Goal: Task Accomplishment & Management: Use online tool/utility

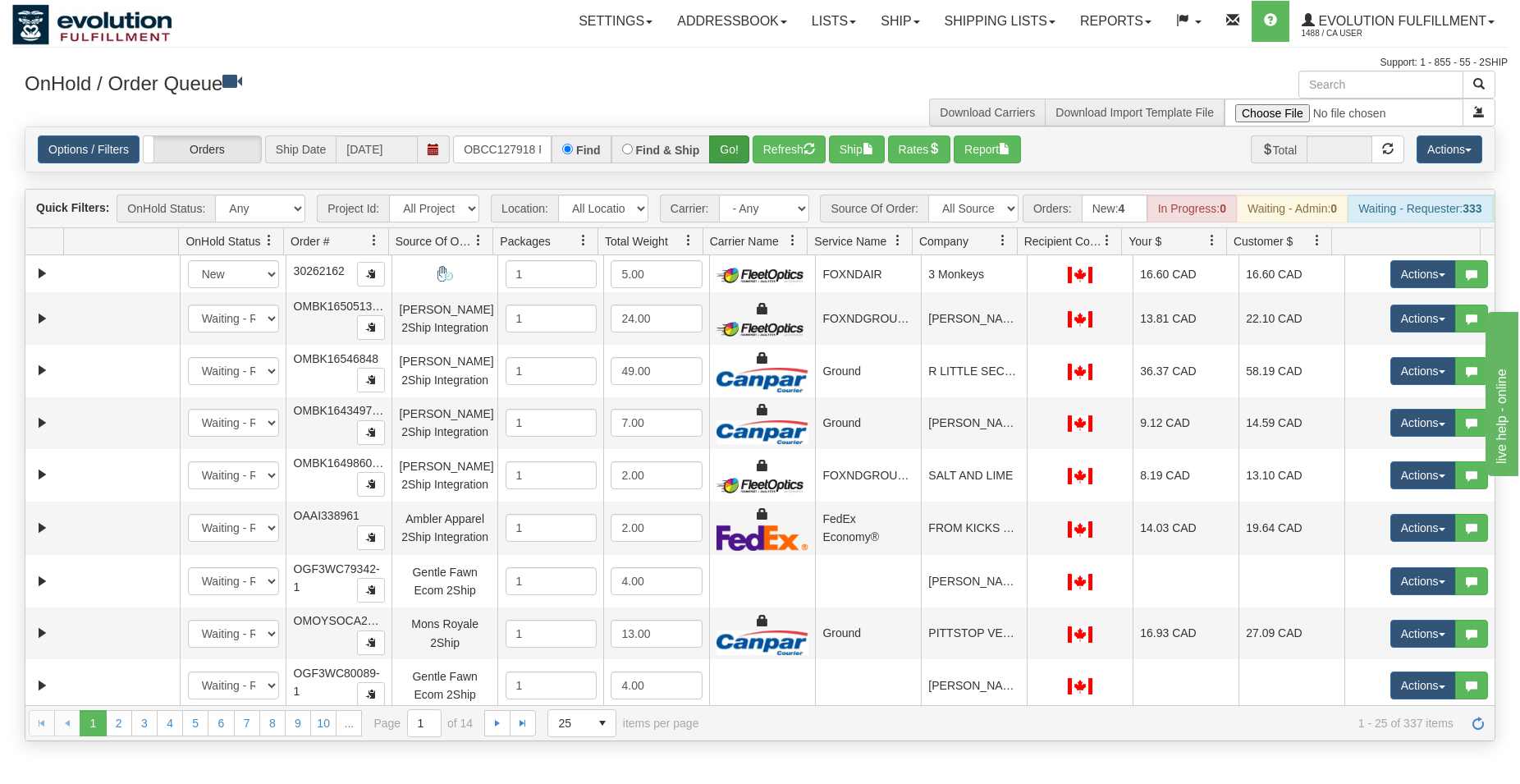
scroll to position [0, 37]
click at [732, 147] on button "Go!" at bounding box center [729, 150] width 40 height 28
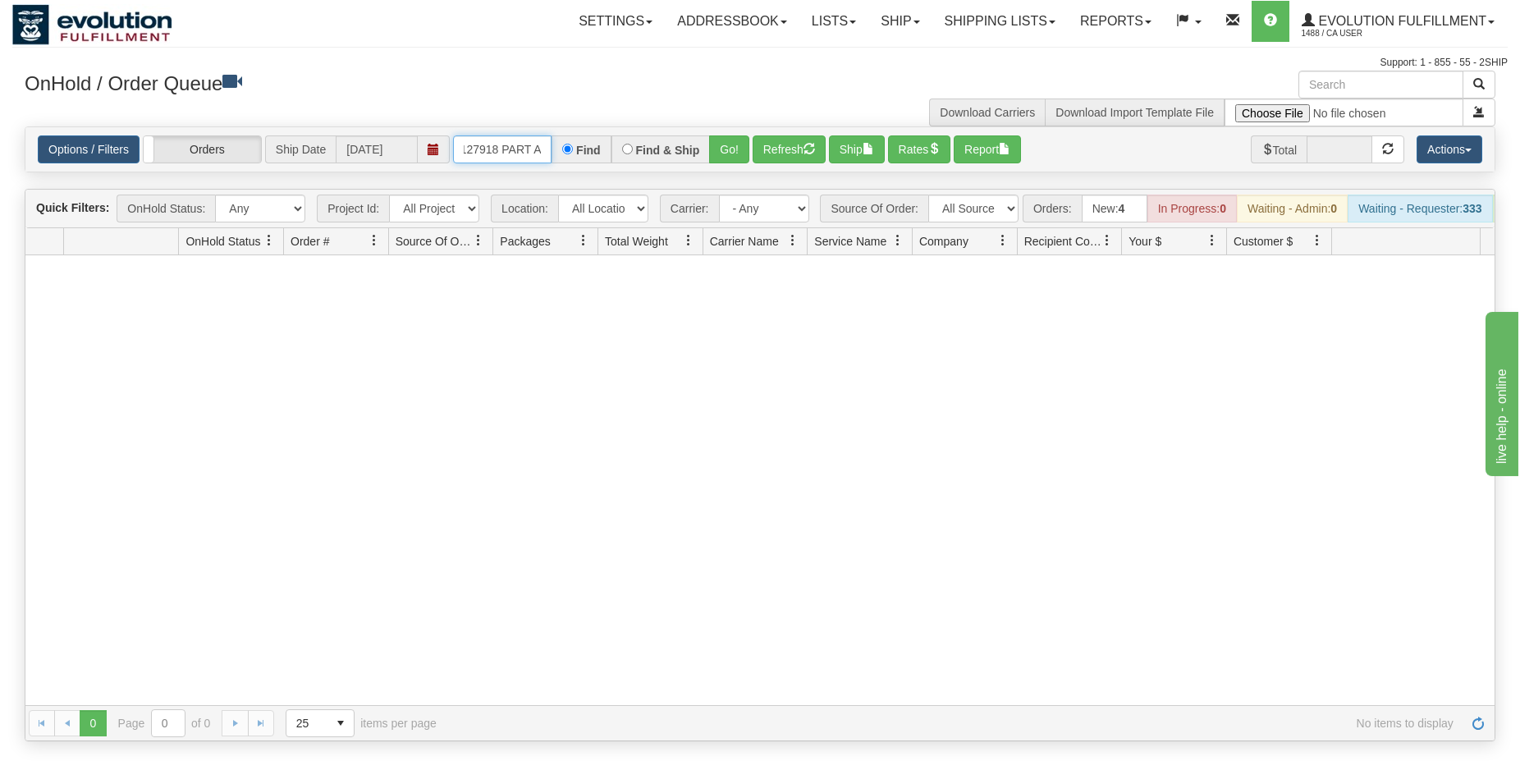
click at [510, 156] on input "OBCC127918 PART A" at bounding box center [503, 150] width 98 height 28
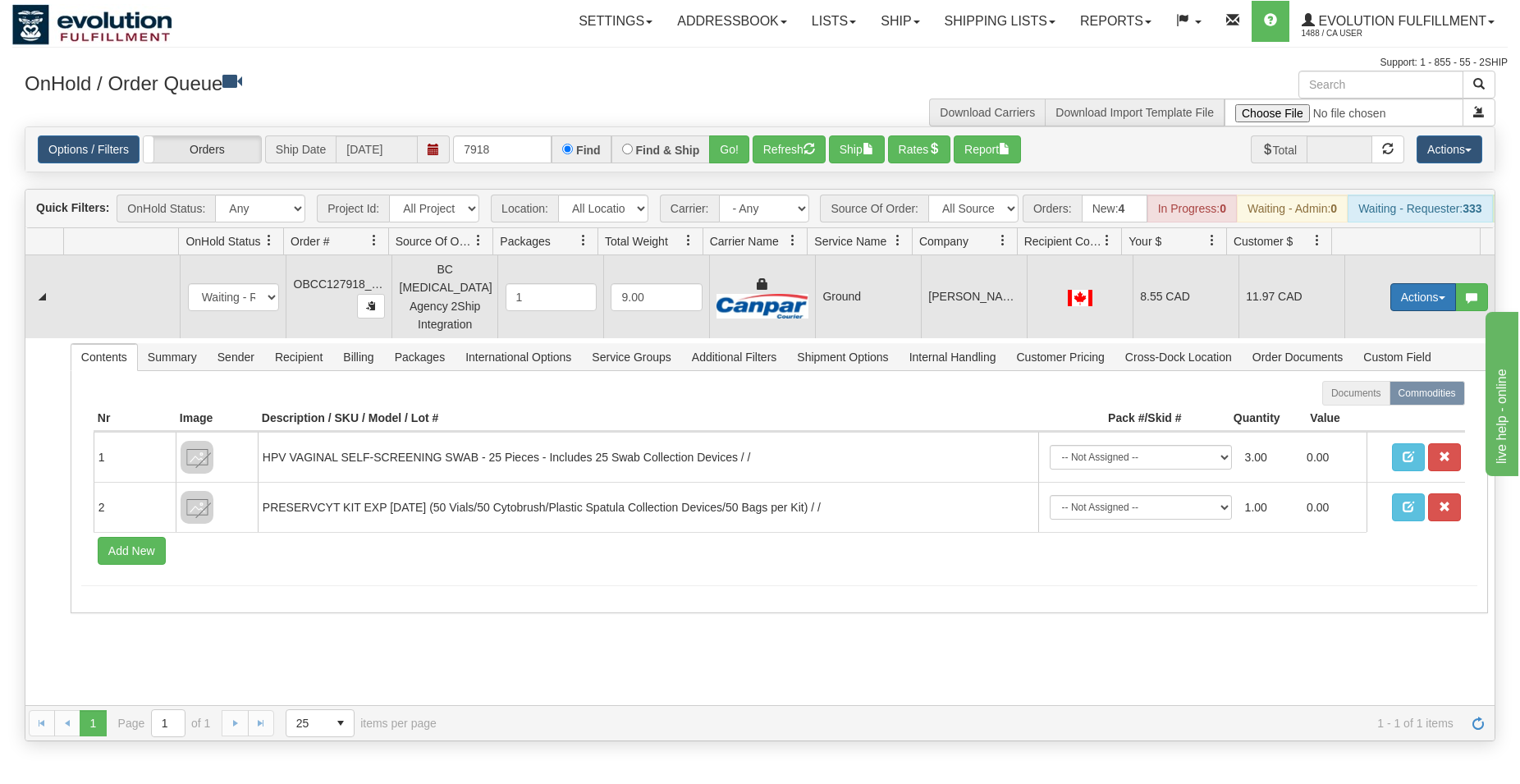
click at [1421, 295] on button "Actions" at bounding box center [1424, 297] width 66 height 28
click at [1347, 391] on span "Ship" at bounding box center [1358, 392] width 34 height 13
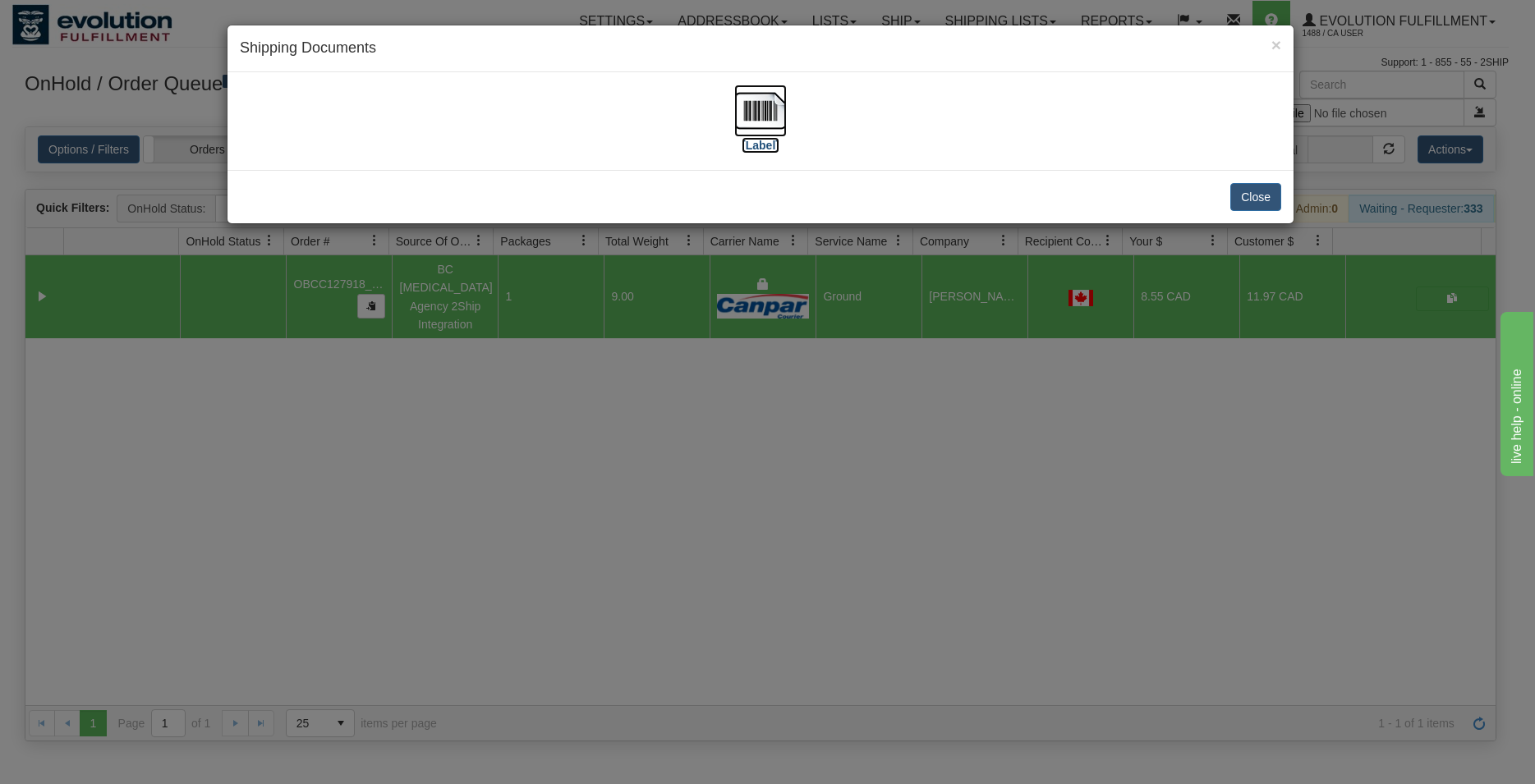
click at [744, 105] on img at bounding box center [760, 110] width 52 height 52
click at [1253, 190] on button "Close" at bounding box center [1256, 197] width 51 height 28
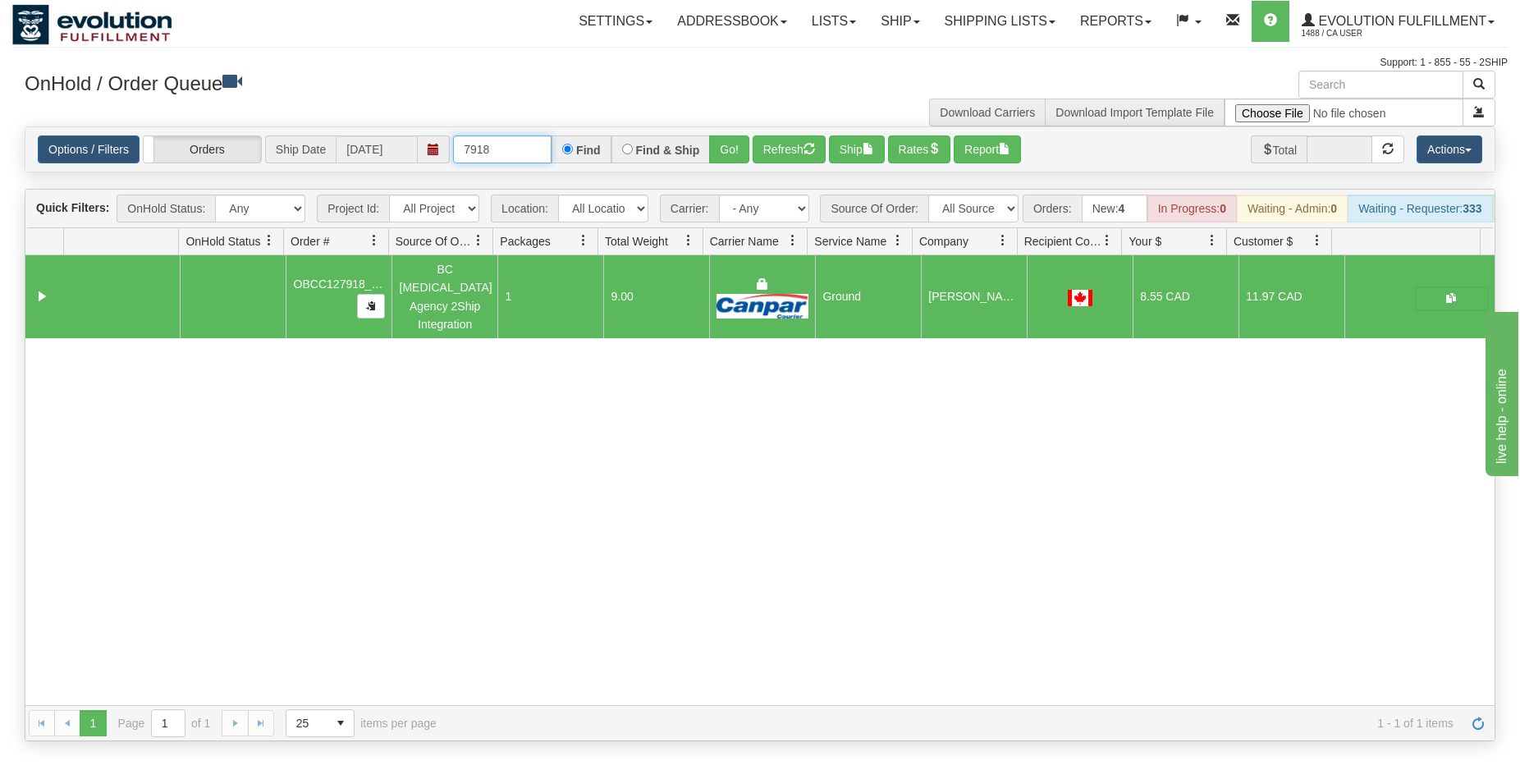
click at [504, 158] on input "7918" at bounding box center [503, 150] width 98 height 28
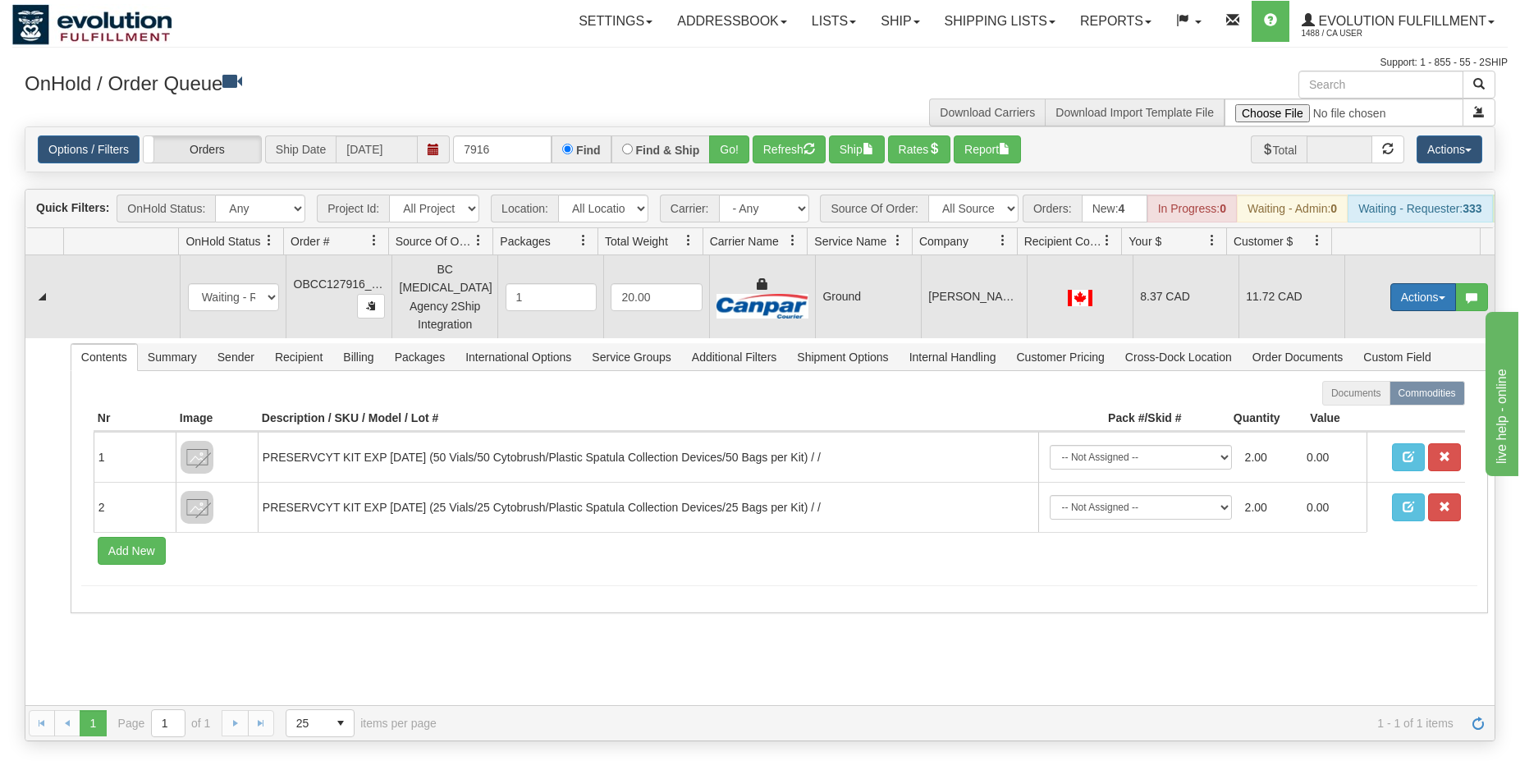
click at [1408, 304] on button "Actions" at bounding box center [1424, 297] width 66 height 28
click at [1347, 392] on span "Ship" at bounding box center [1358, 392] width 34 height 13
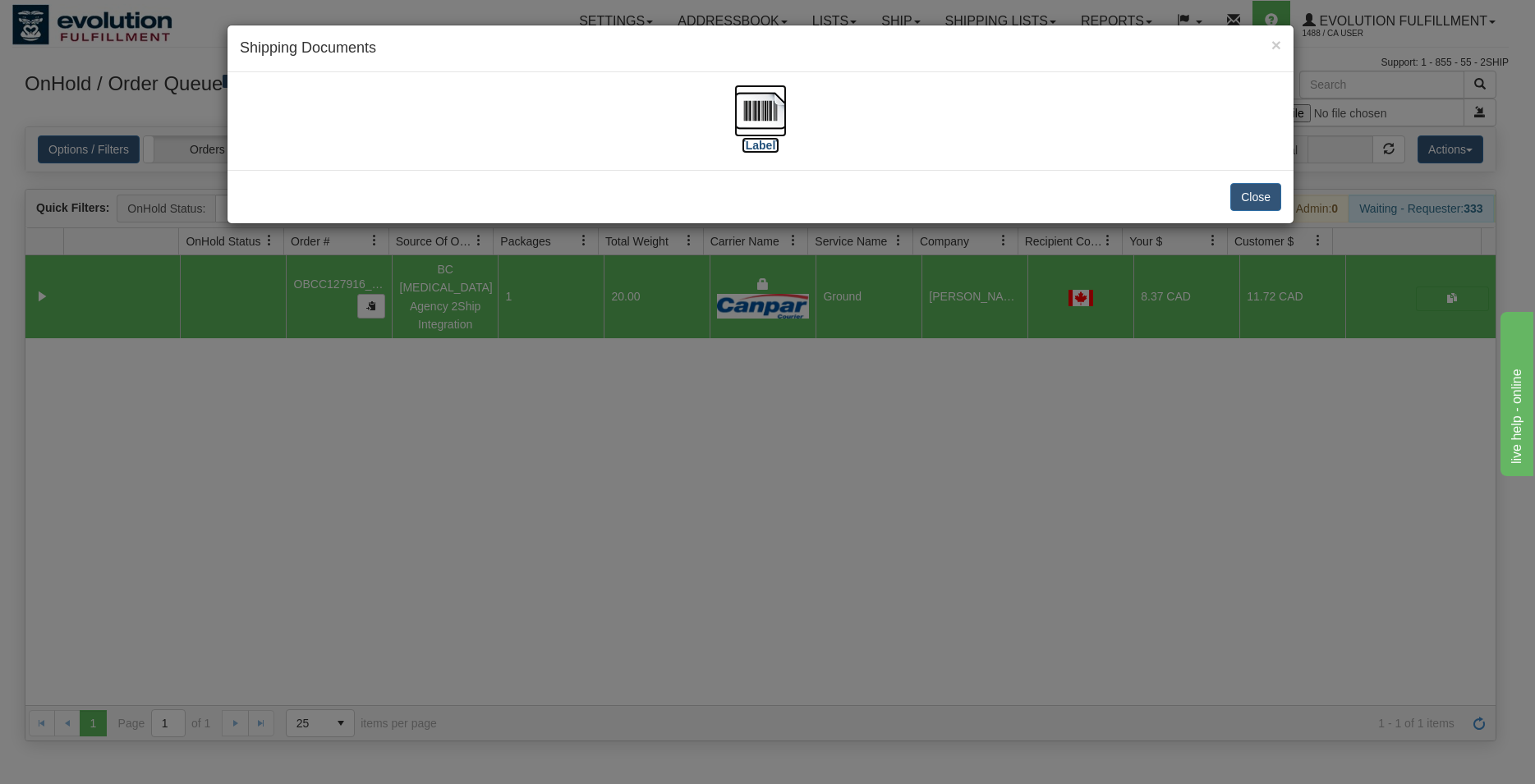
click at [754, 113] on img at bounding box center [760, 110] width 52 height 52
click at [1248, 189] on button "Close" at bounding box center [1256, 197] width 51 height 28
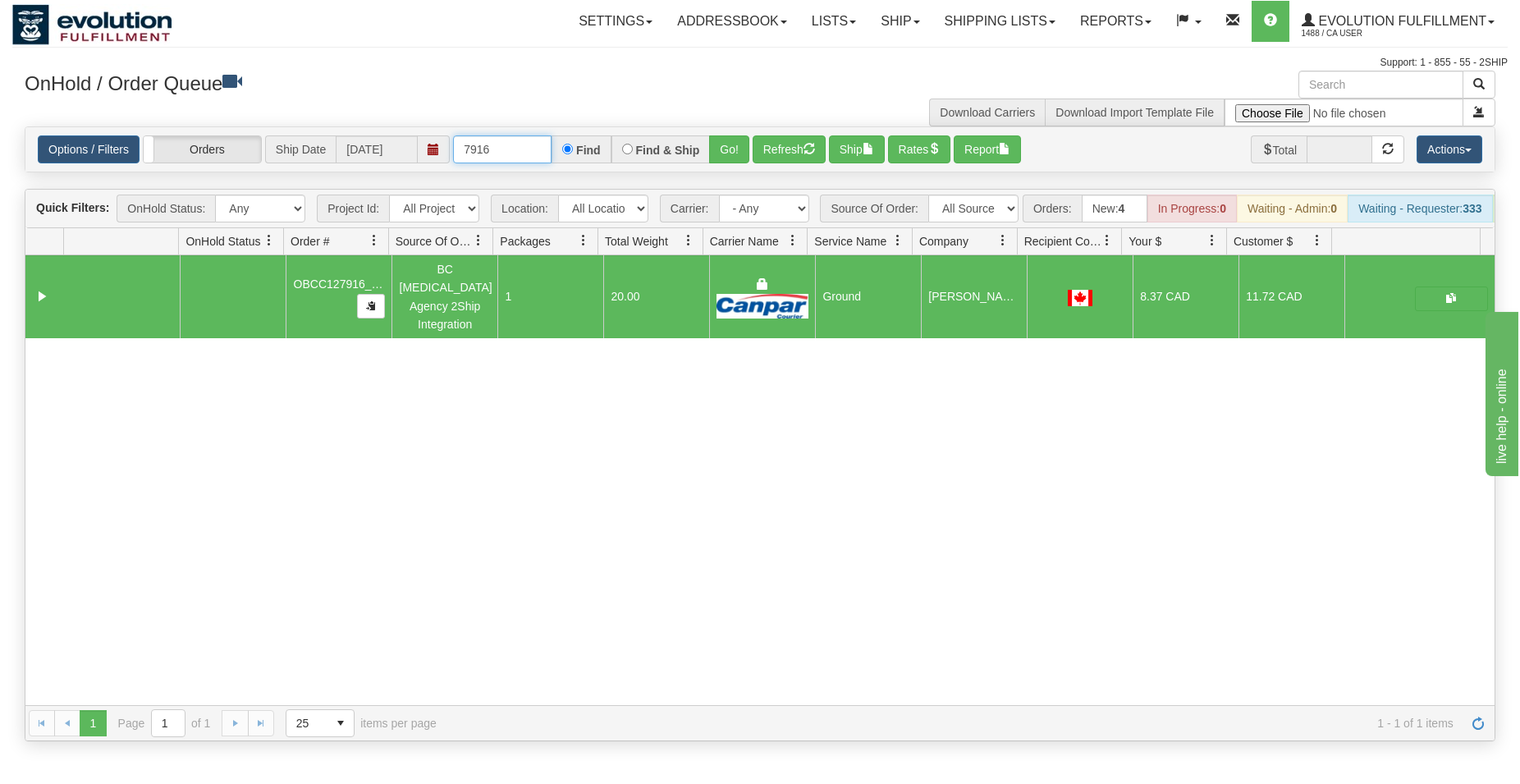
click at [500, 148] on input "7916" at bounding box center [503, 150] width 98 height 28
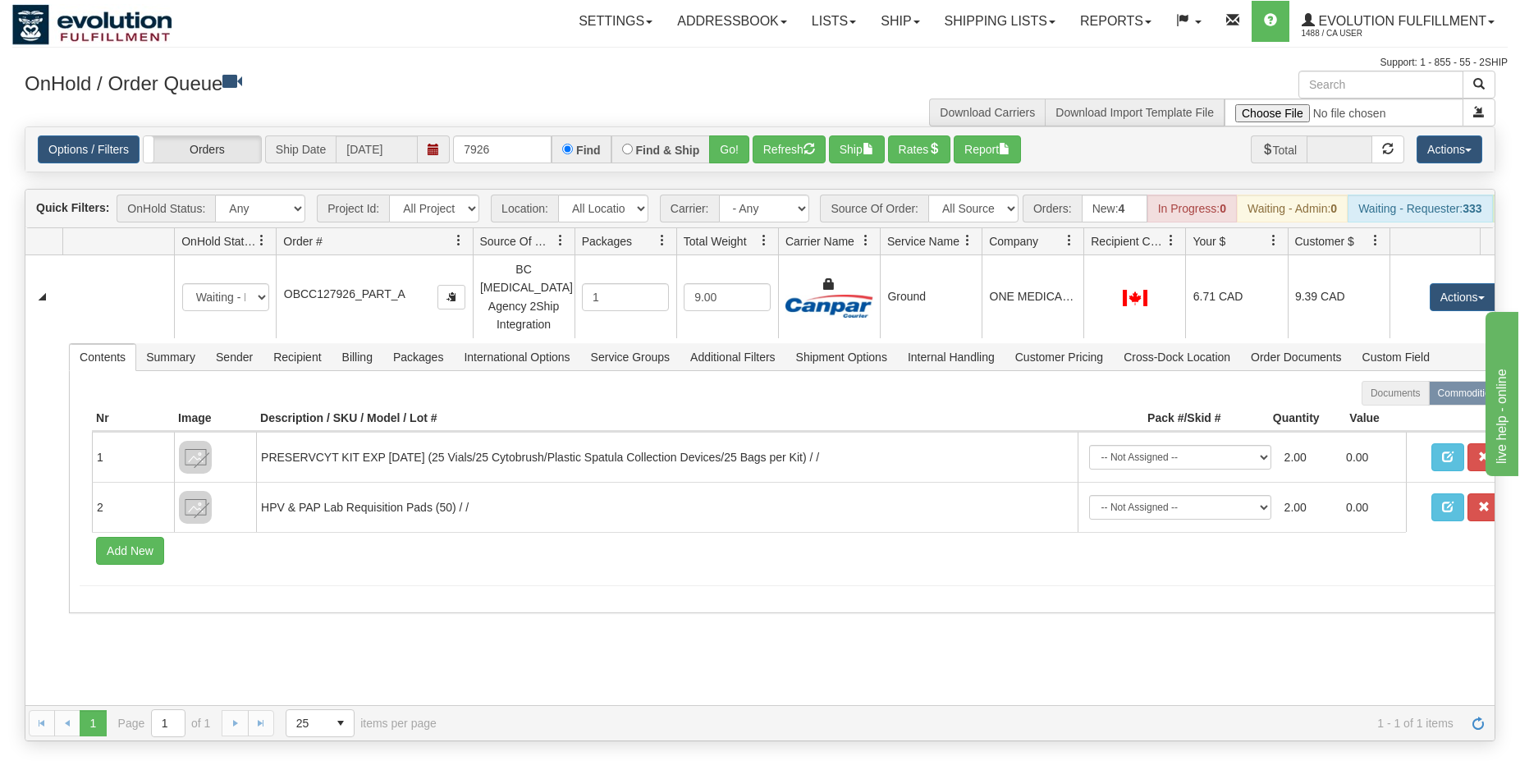
drag, startPoint x: 387, startPoint y: 253, endPoint x: 444, endPoint y: 259, distance: 57.3
click at [444, 255] on div "Id Location Request Id Reply Id OnHold Status Order # Source Of Order Packages …" at bounding box center [754, 241] width 1456 height 27
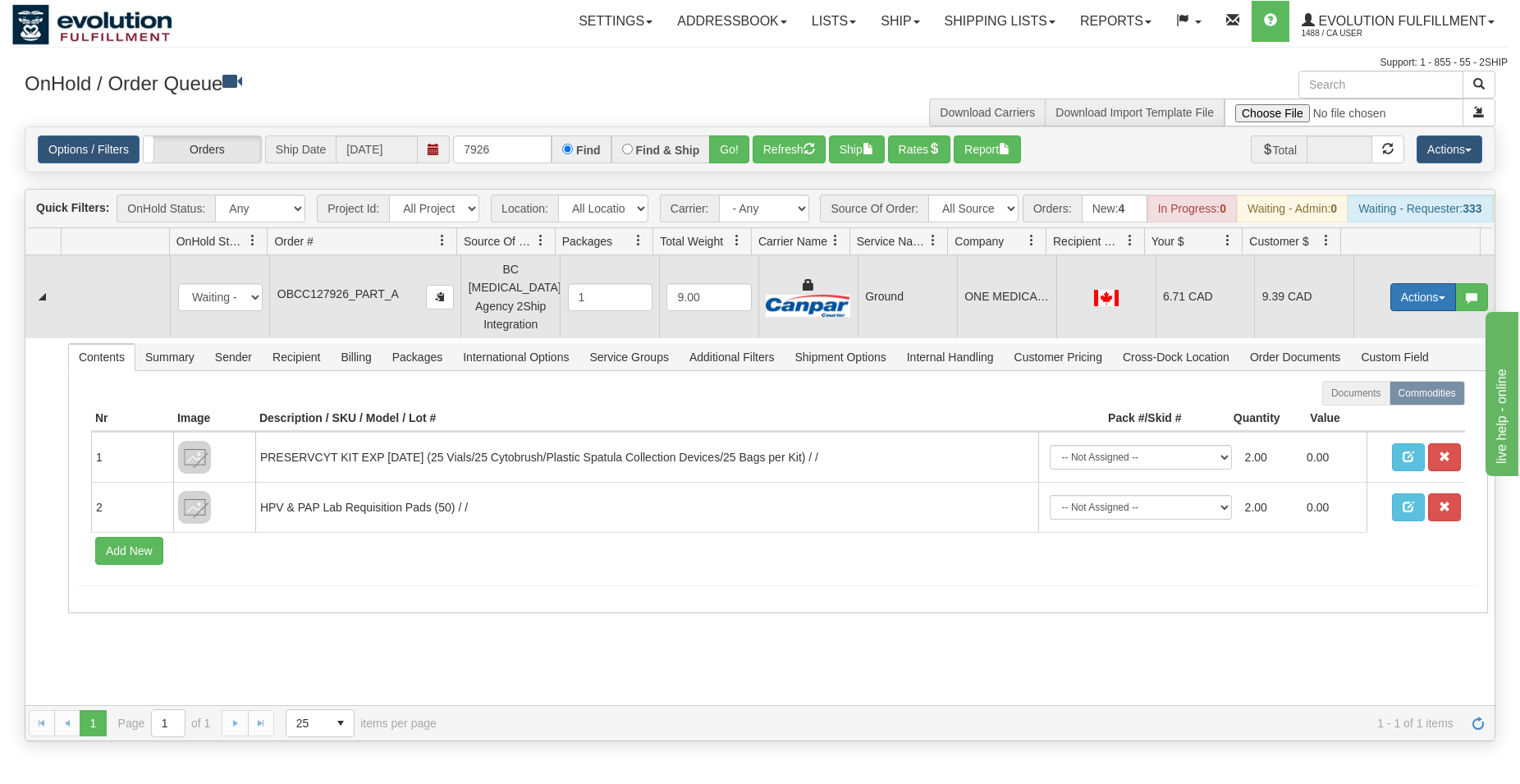
click at [1413, 292] on button "Actions" at bounding box center [1424, 297] width 66 height 28
click at [1341, 393] on span "Ship" at bounding box center [1358, 392] width 34 height 13
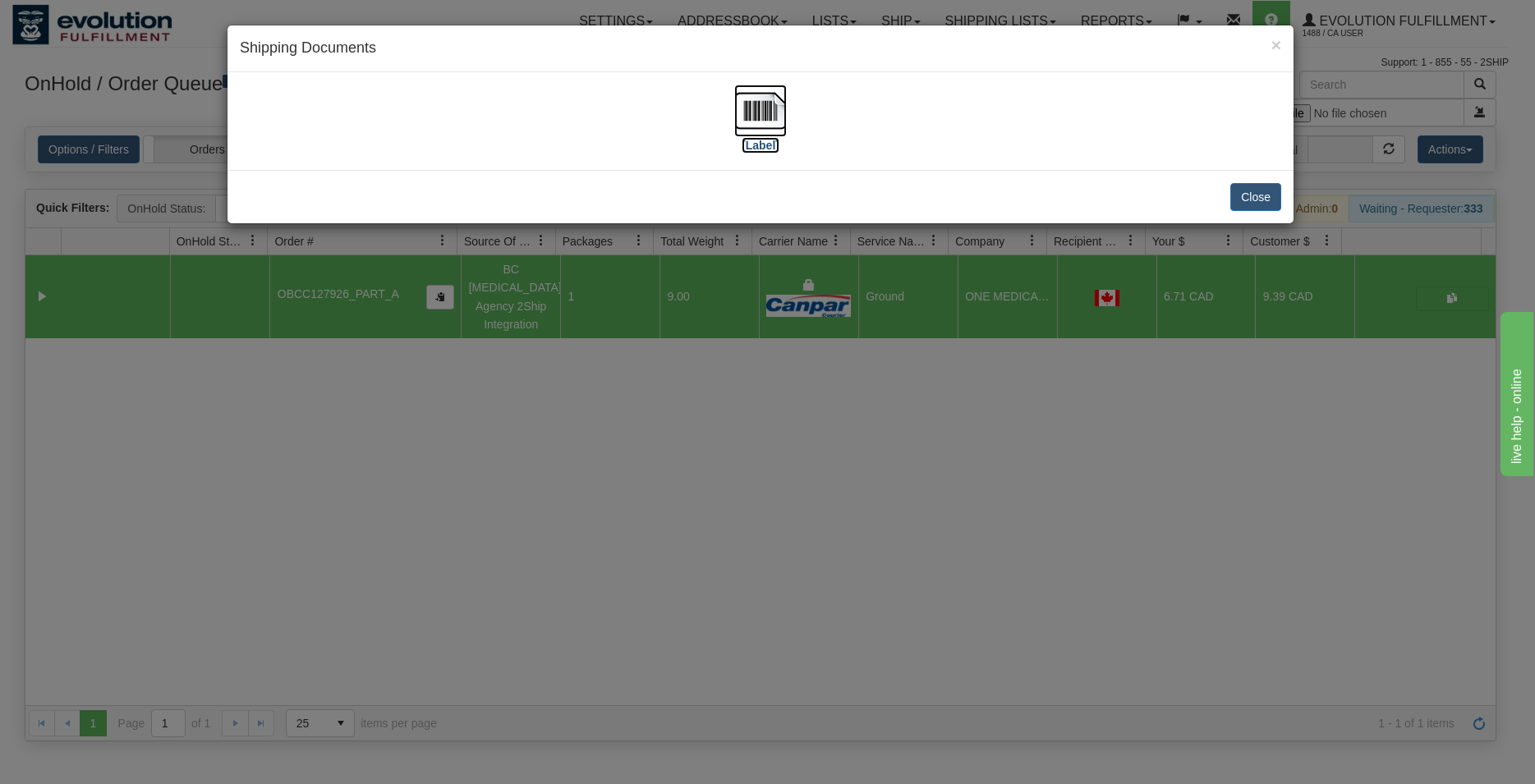
click at [776, 121] on img at bounding box center [760, 110] width 52 height 52
click at [1267, 194] on button "Close" at bounding box center [1256, 197] width 51 height 28
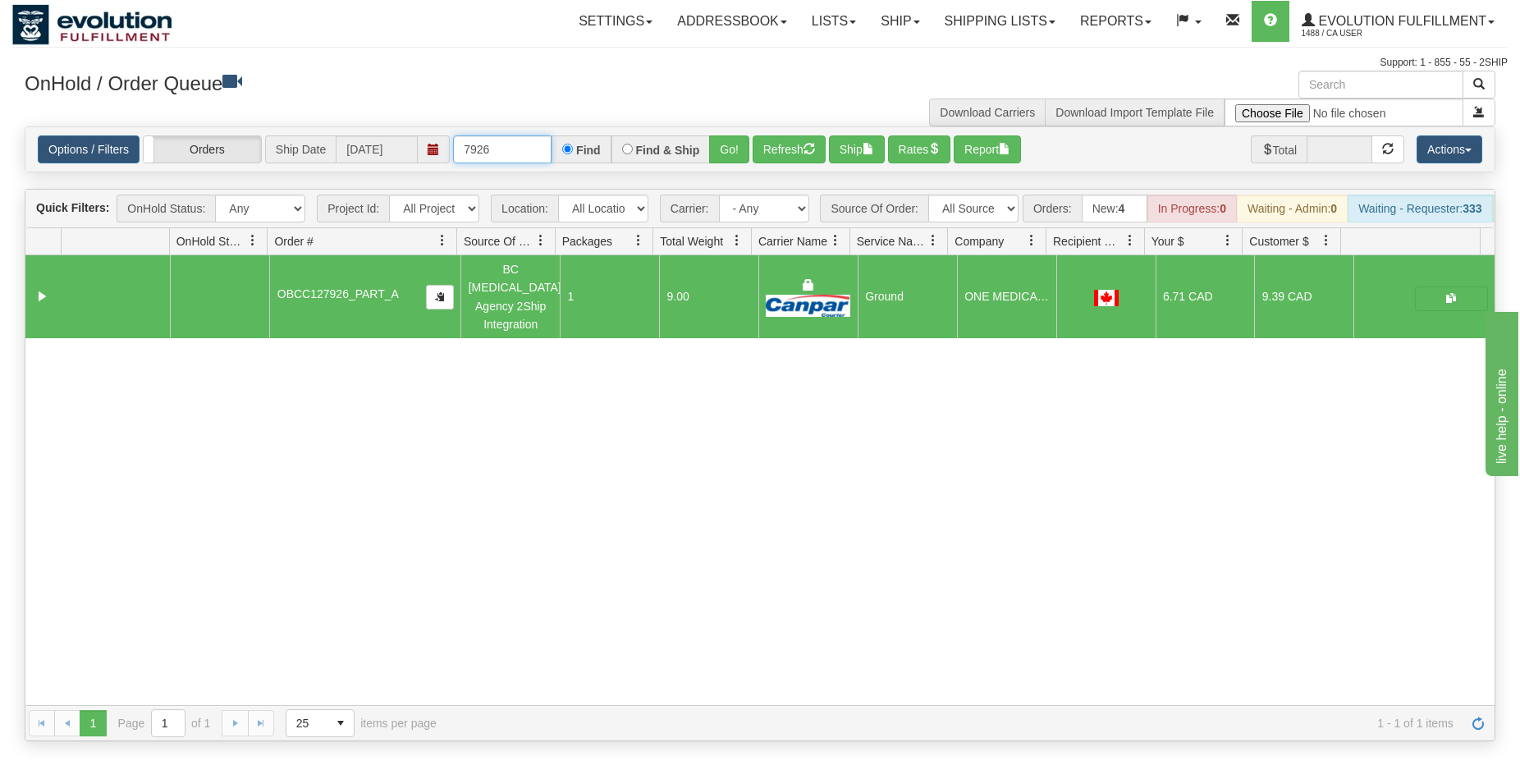
click at [479, 147] on input "7926" at bounding box center [503, 150] width 98 height 28
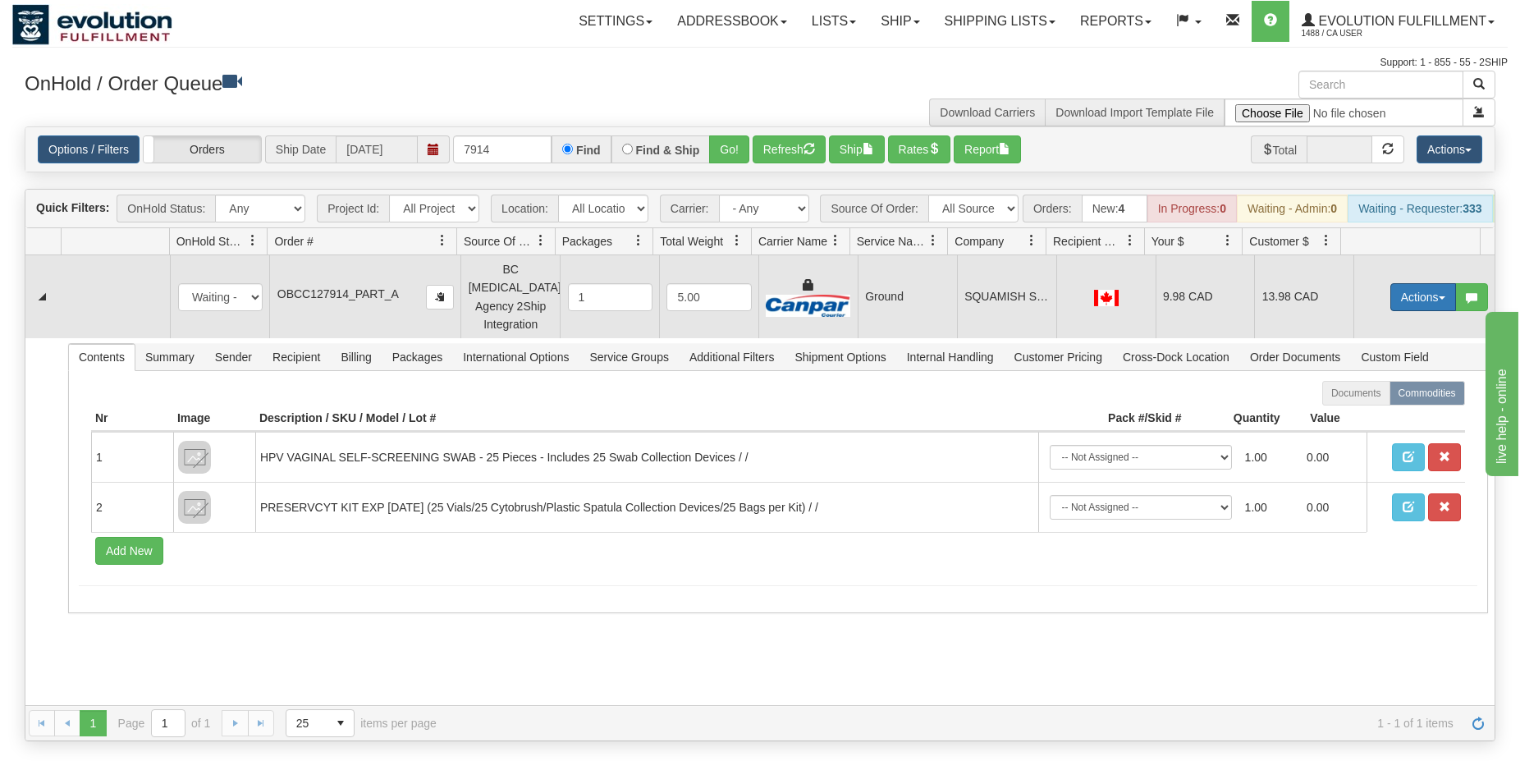
click at [1404, 291] on button "Actions" at bounding box center [1424, 297] width 66 height 28
click at [1341, 399] on span "Ship" at bounding box center [1358, 392] width 34 height 13
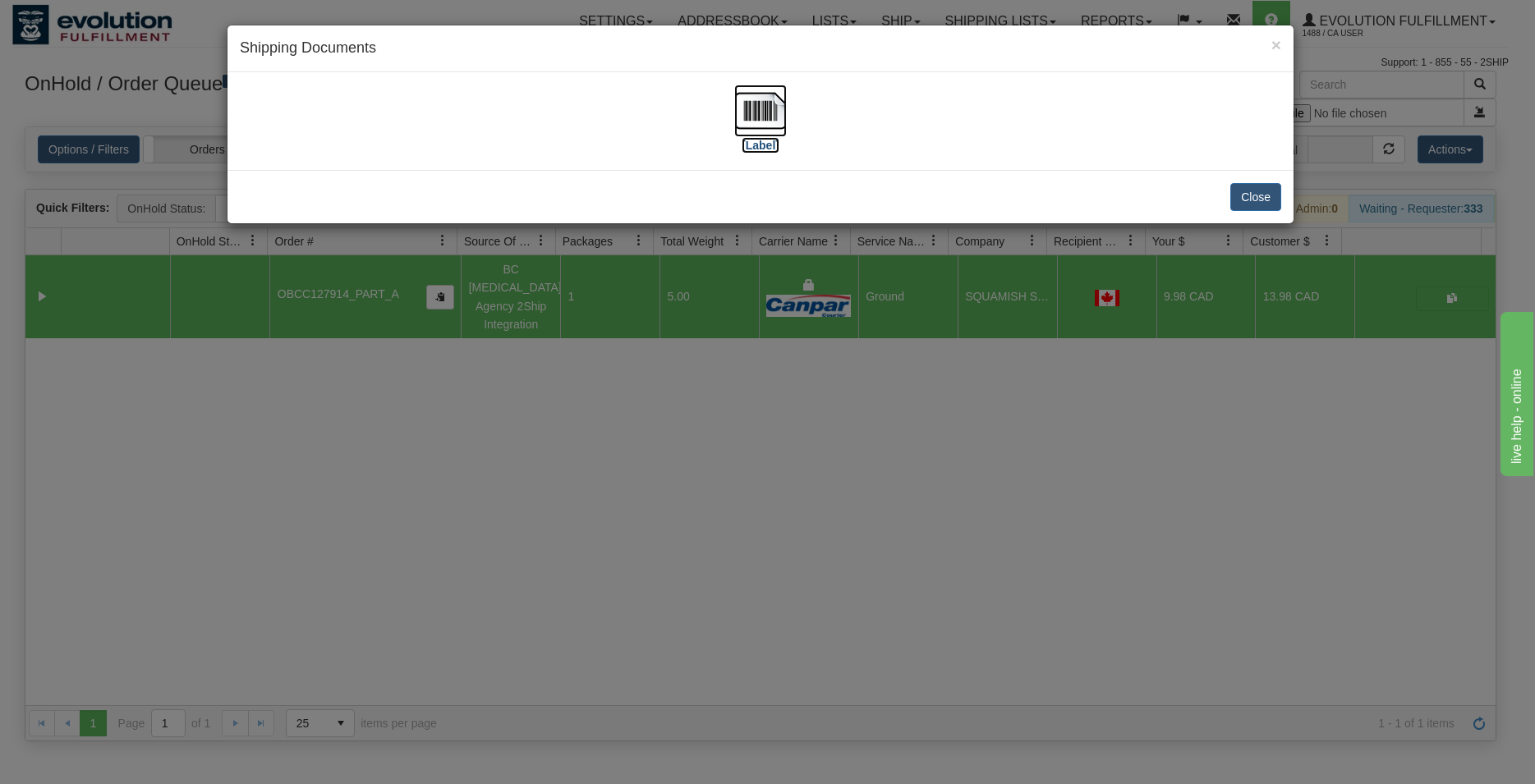
click at [766, 119] on img at bounding box center [760, 110] width 52 height 52
click at [1262, 198] on button "Close" at bounding box center [1256, 197] width 51 height 28
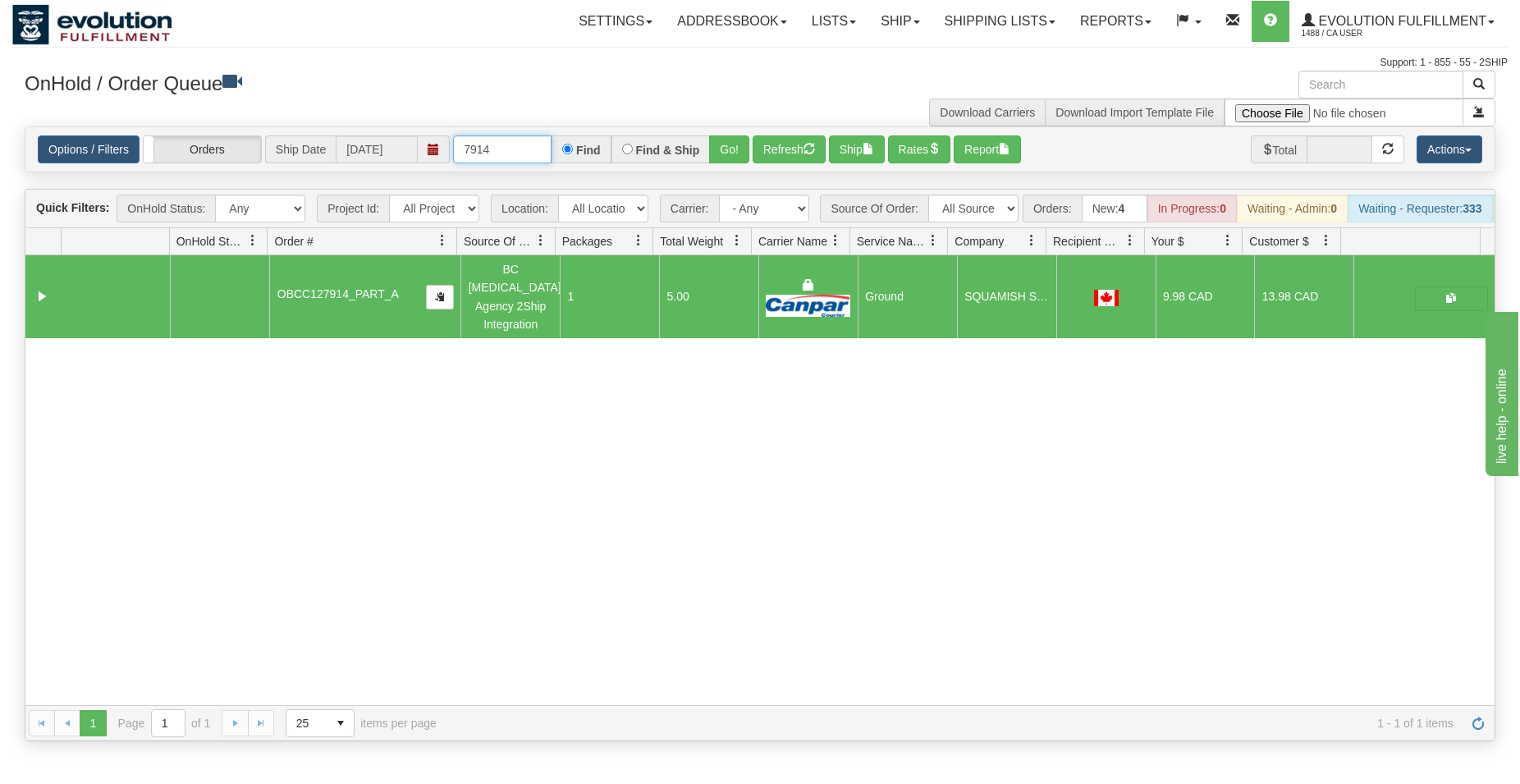
click at [515, 155] on input "7914" at bounding box center [503, 150] width 98 height 28
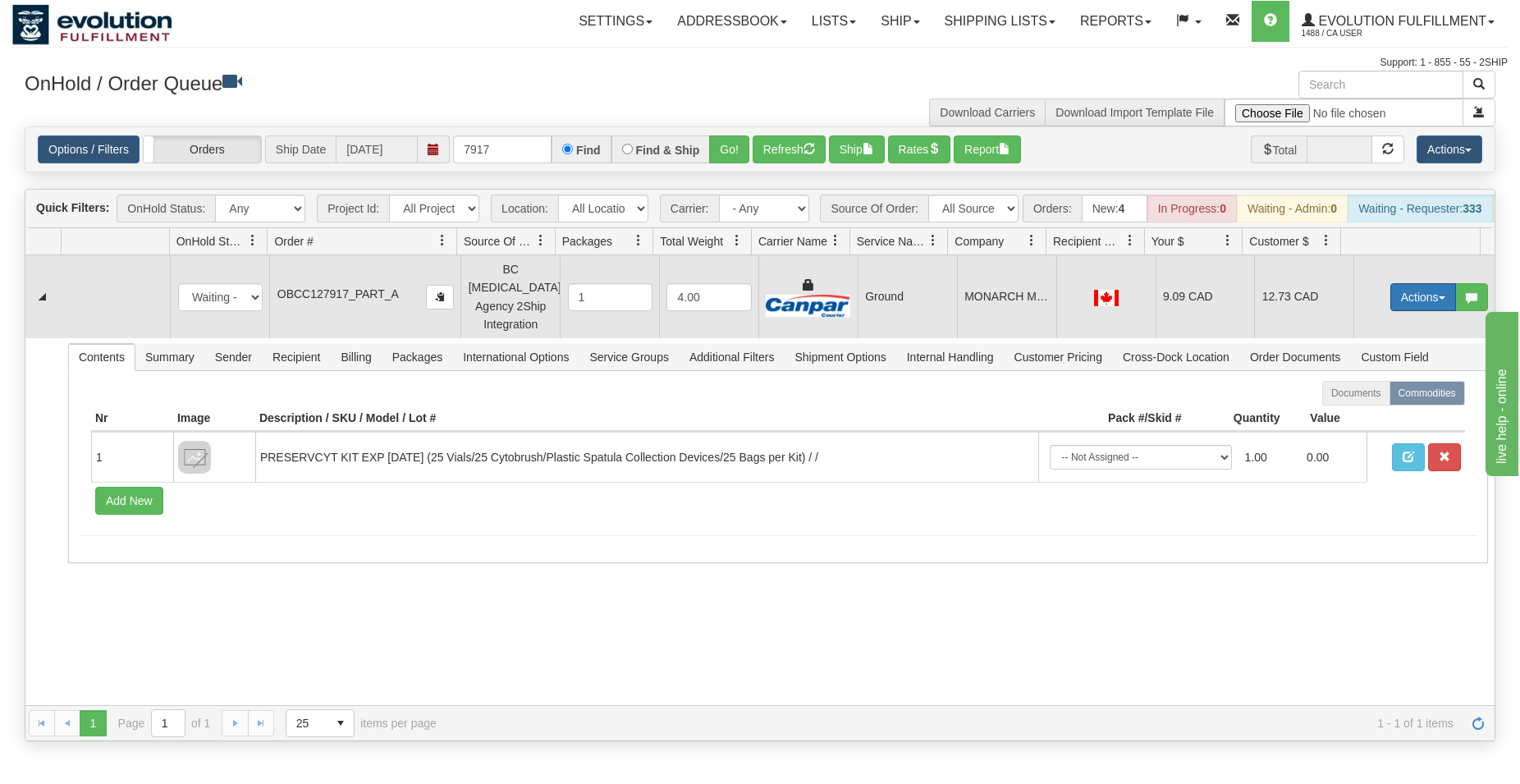
click at [1406, 305] on button "Actions" at bounding box center [1424, 297] width 66 height 28
click at [1350, 392] on span "Ship" at bounding box center [1358, 392] width 34 height 13
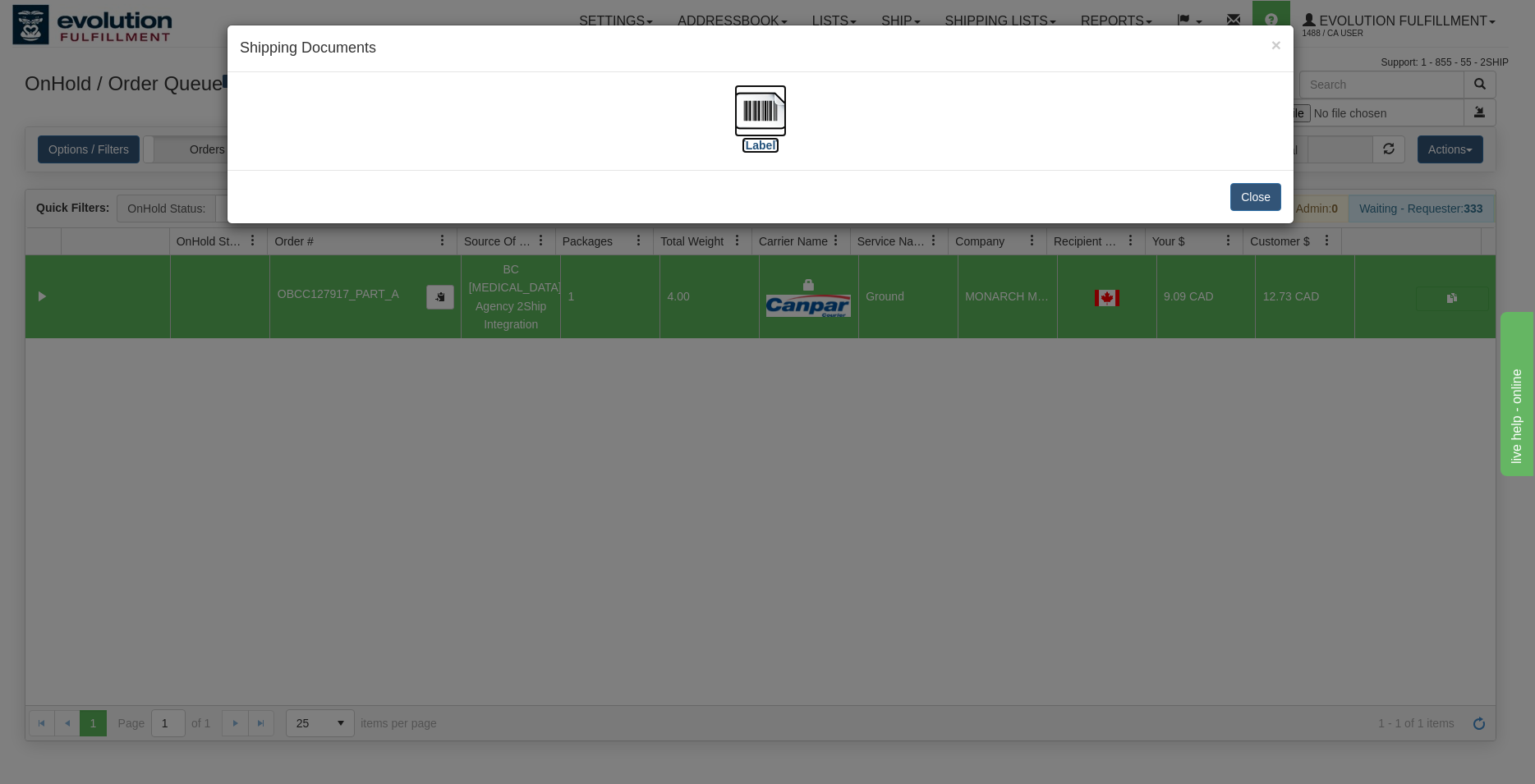
click at [739, 117] on img at bounding box center [760, 110] width 52 height 52
click at [1244, 201] on button "Close" at bounding box center [1256, 197] width 51 height 28
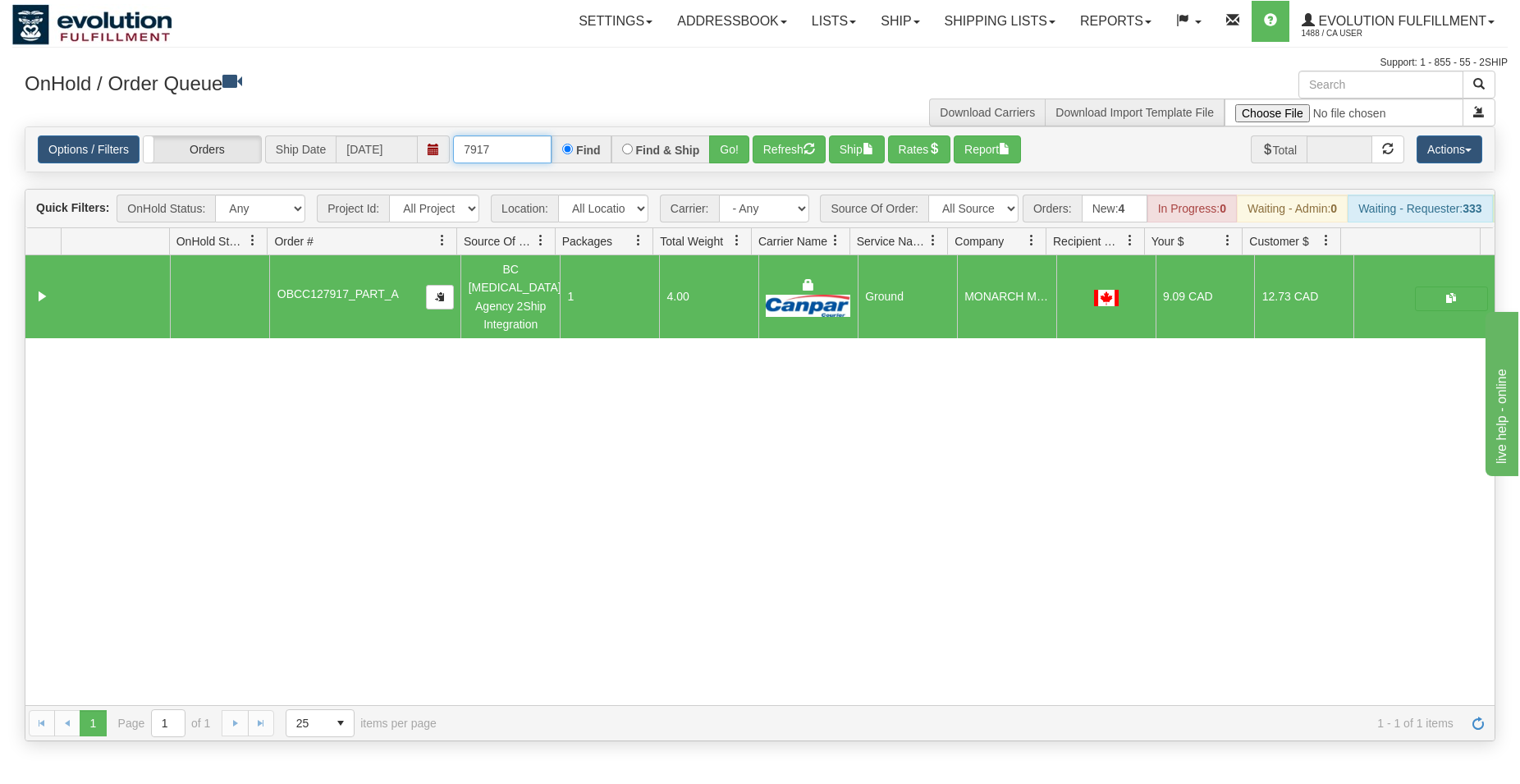
click at [476, 151] on input "7917" at bounding box center [503, 150] width 98 height 28
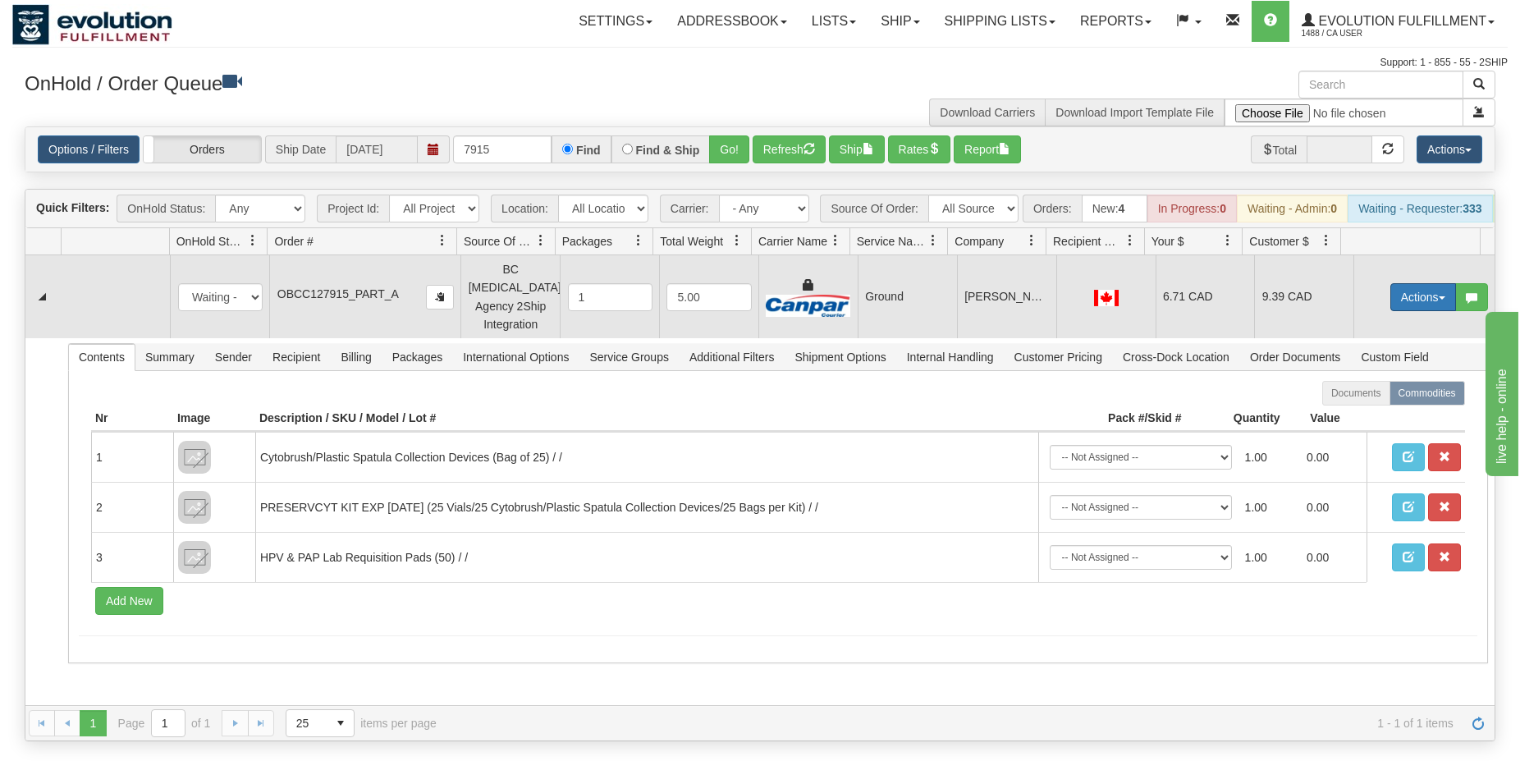
click at [1427, 305] on button "Actions" at bounding box center [1424, 297] width 66 height 28
click at [1348, 390] on link "Ship" at bounding box center [1390, 392] width 132 height 22
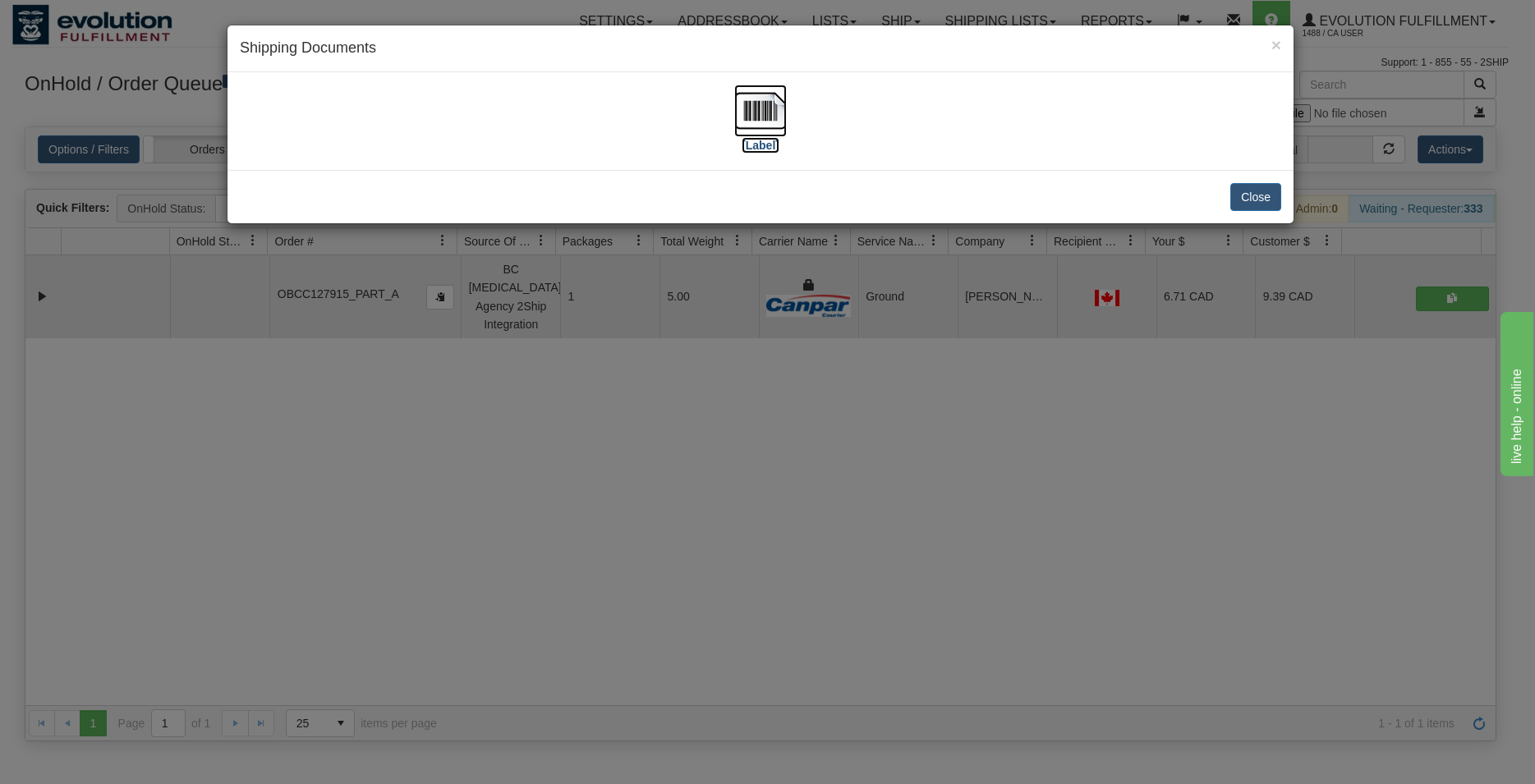
click at [757, 101] on img at bounding box center [760, 110] width 52 height 52
click at [1258, 196] on button "Close" at bounding box center [1256, 197] width 51 height 28
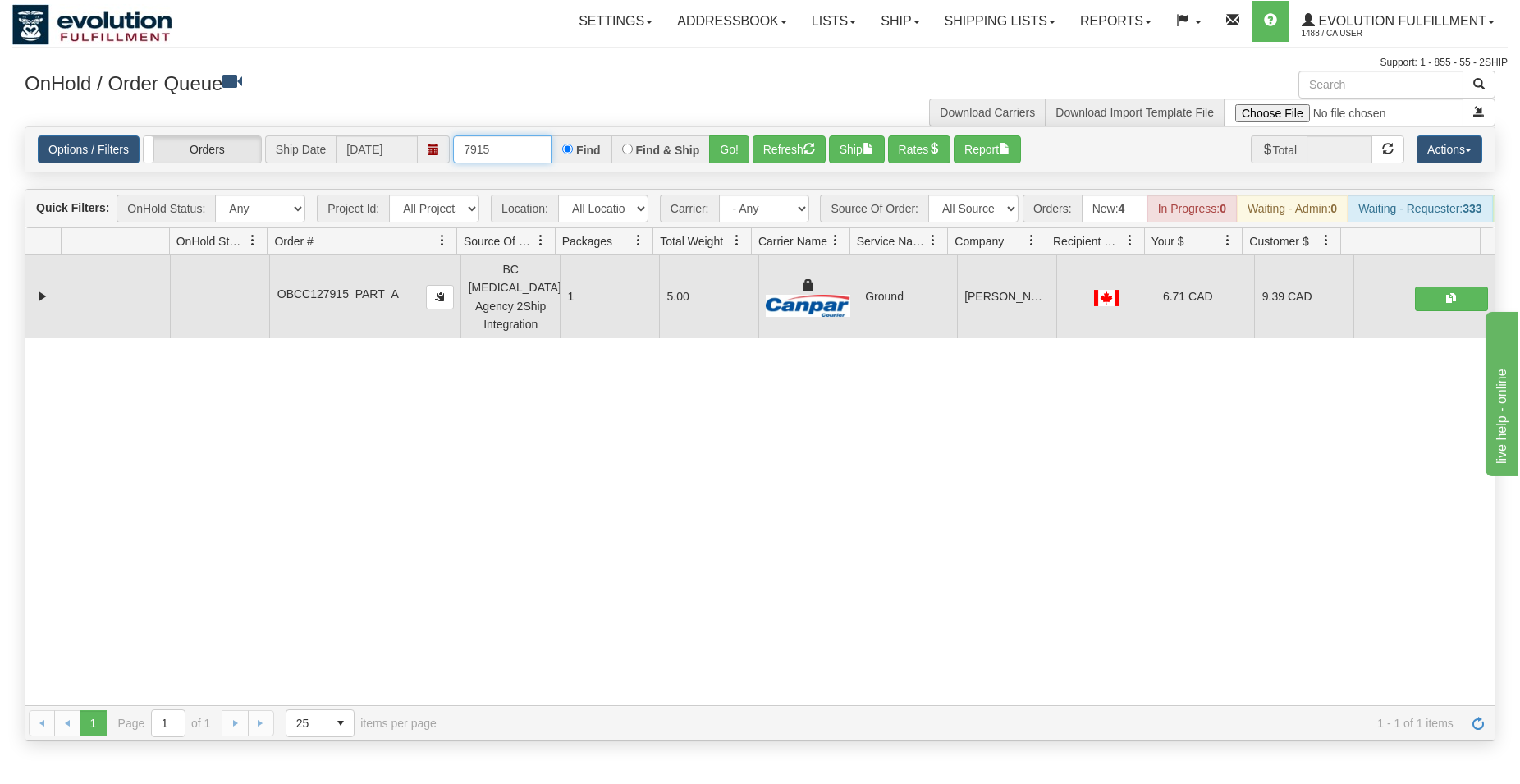
click at [518, 142] on input "7915" at bounding box center [503, 150] width 98 height 28
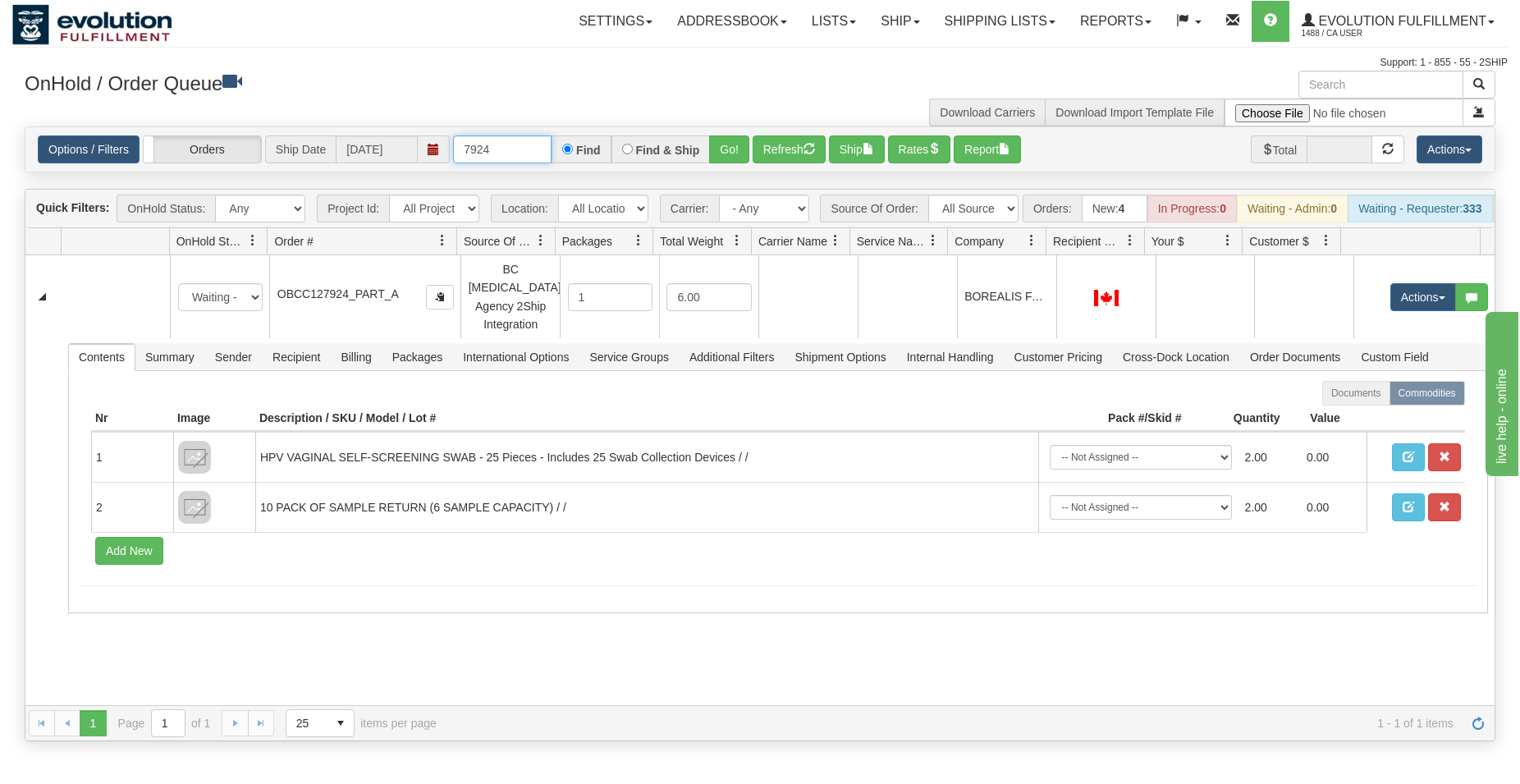
click at [515, 155] on input "7924" at bounding box center [503, 150] width 98 height 28
click at [507, 150] on input "OBCC127921 PART A" at bounding box center [503, 150] width 98 height 28
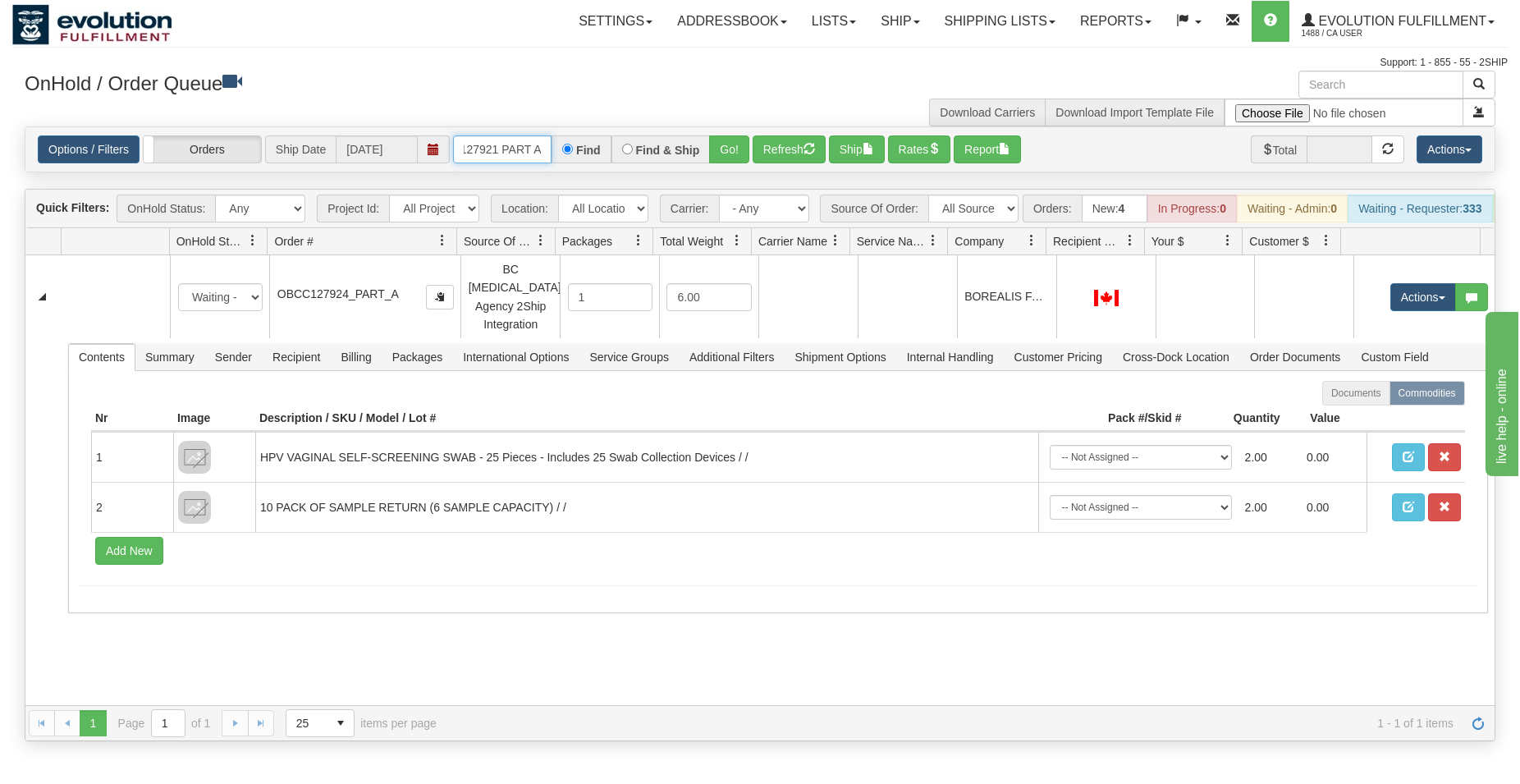
click at [507, 150] on input "OBCC127921 PART A" at bounding box center [503, 150] width 98 height 28
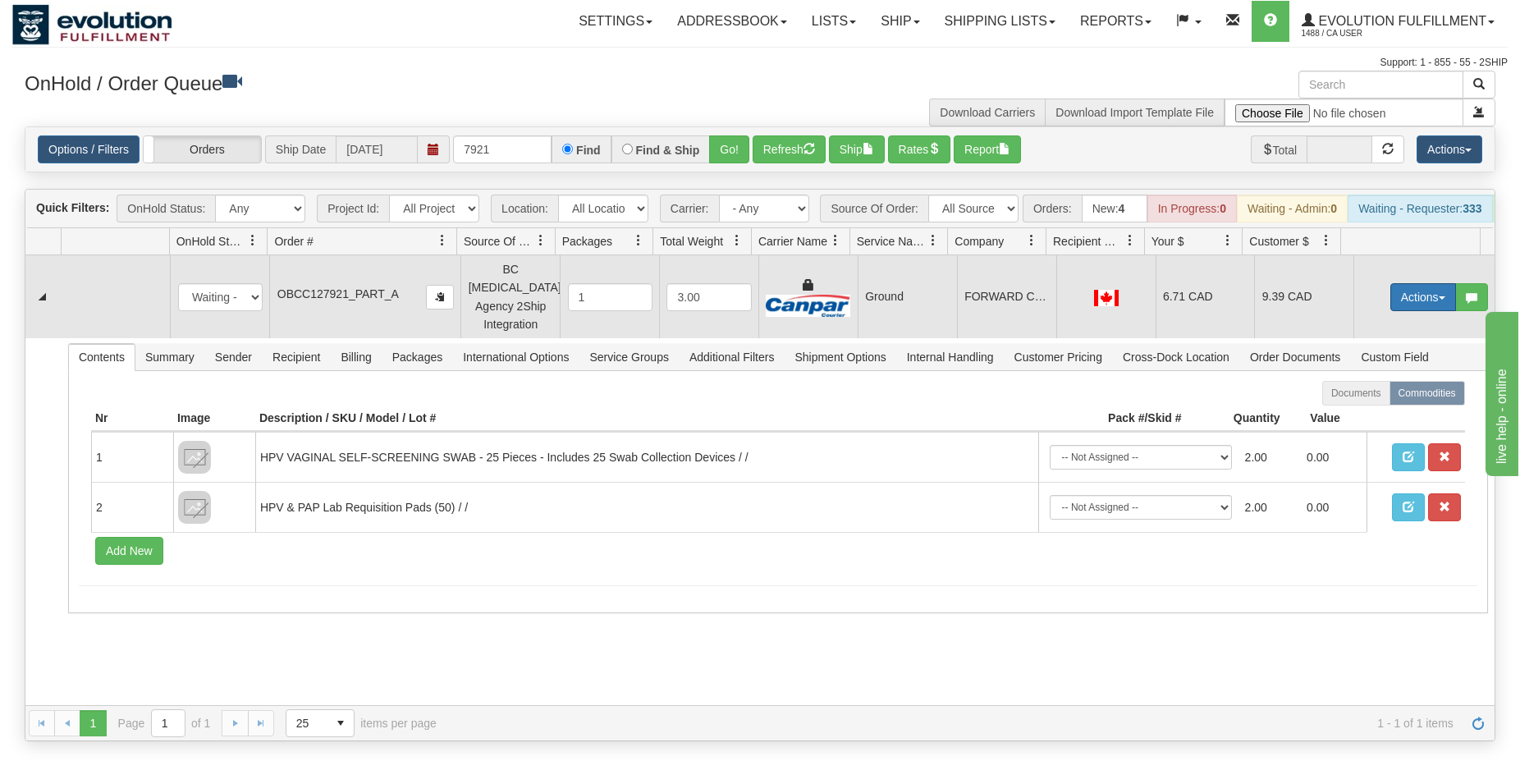
click at [1391, 298] on button "Actions" at bounding box center [1424, 297] width 66 height 28
click at [1341, 394] on span "Ship" at bounding box center [1358, 392] width 34 height 13
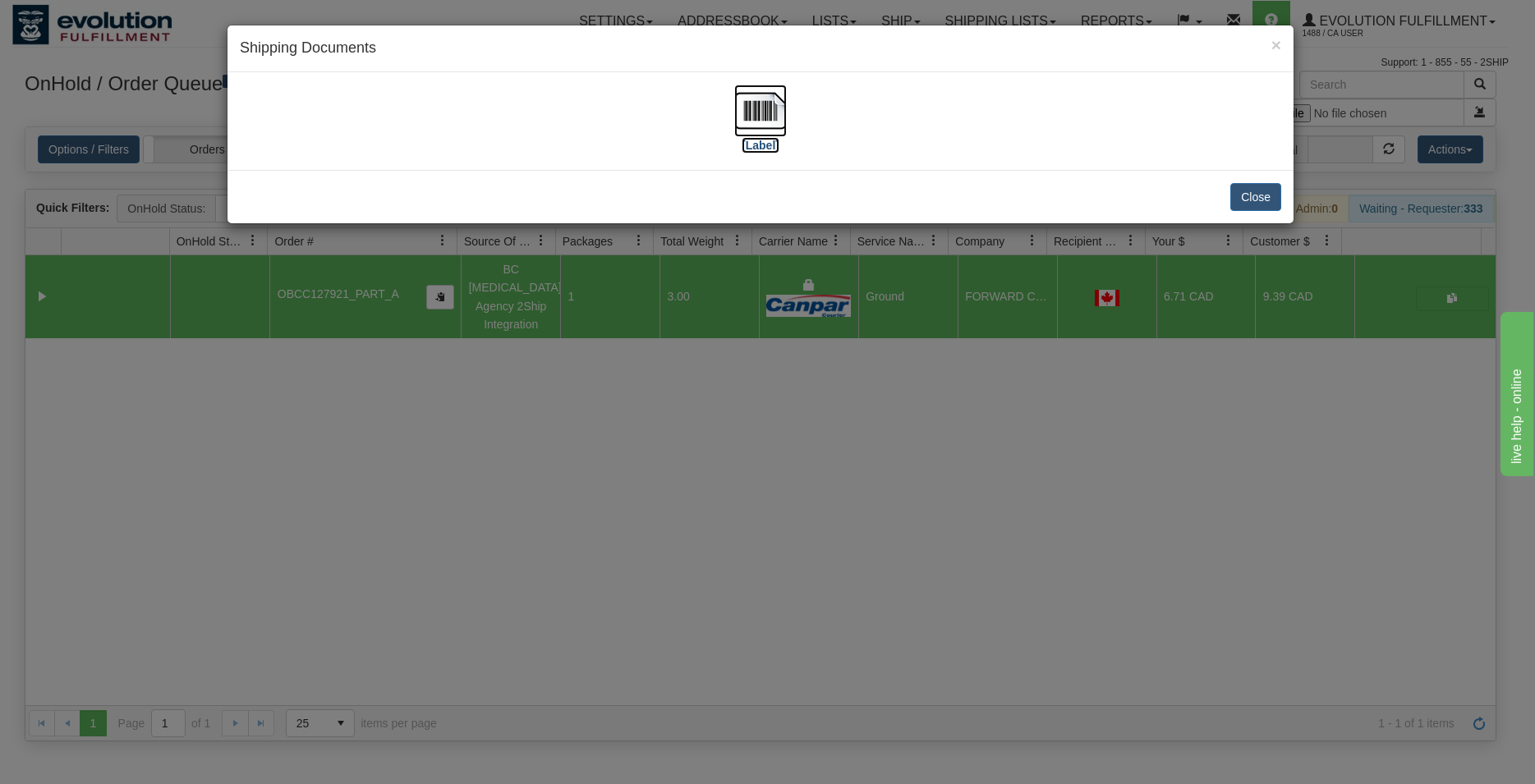
click at [769, 91] on img at bounding box center [760, 110] width 52 height 52
click at [1254, 193] on button "Close" at bounding box center [1256, 197] width 51 height 28
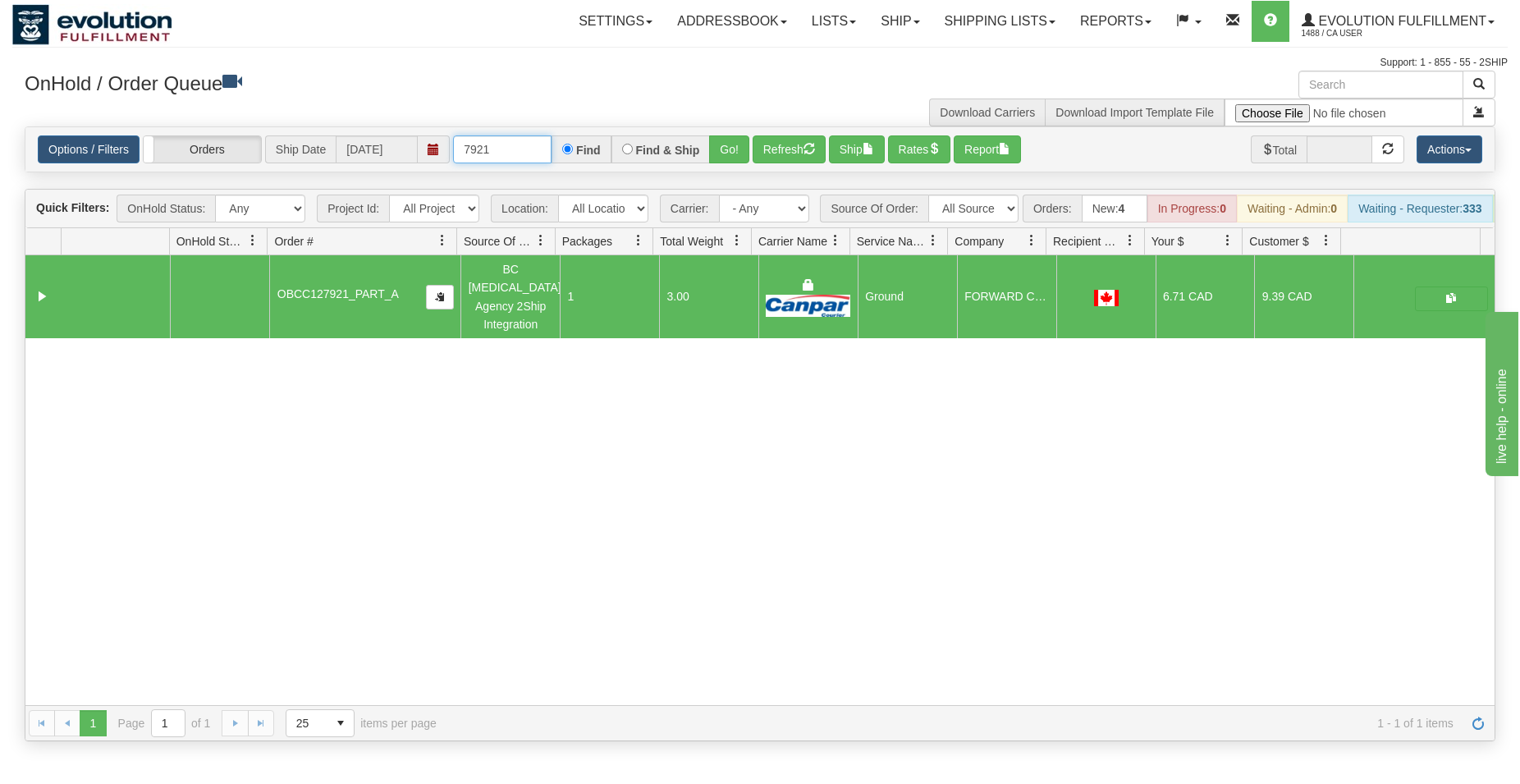
click at [468, 144] on input "7921" at bounding box center [503, 150] width 98 height 28
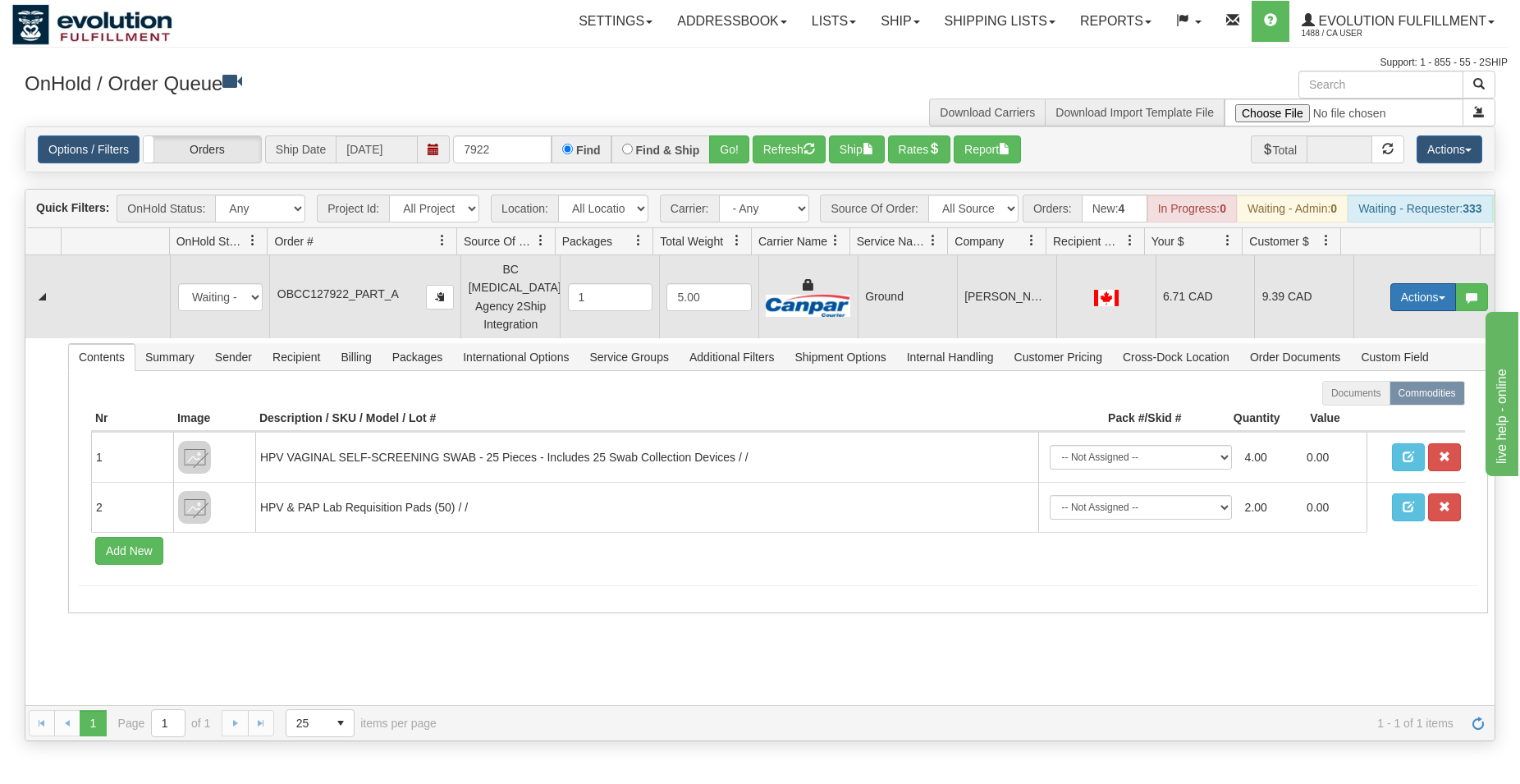
click at [1424, 300] on button "Actions" at bounding box center [1424, 297] width 66 height 28
click at [1347, 392] on span "Ship" at bounding box center [1358, 392] width 34 height 13
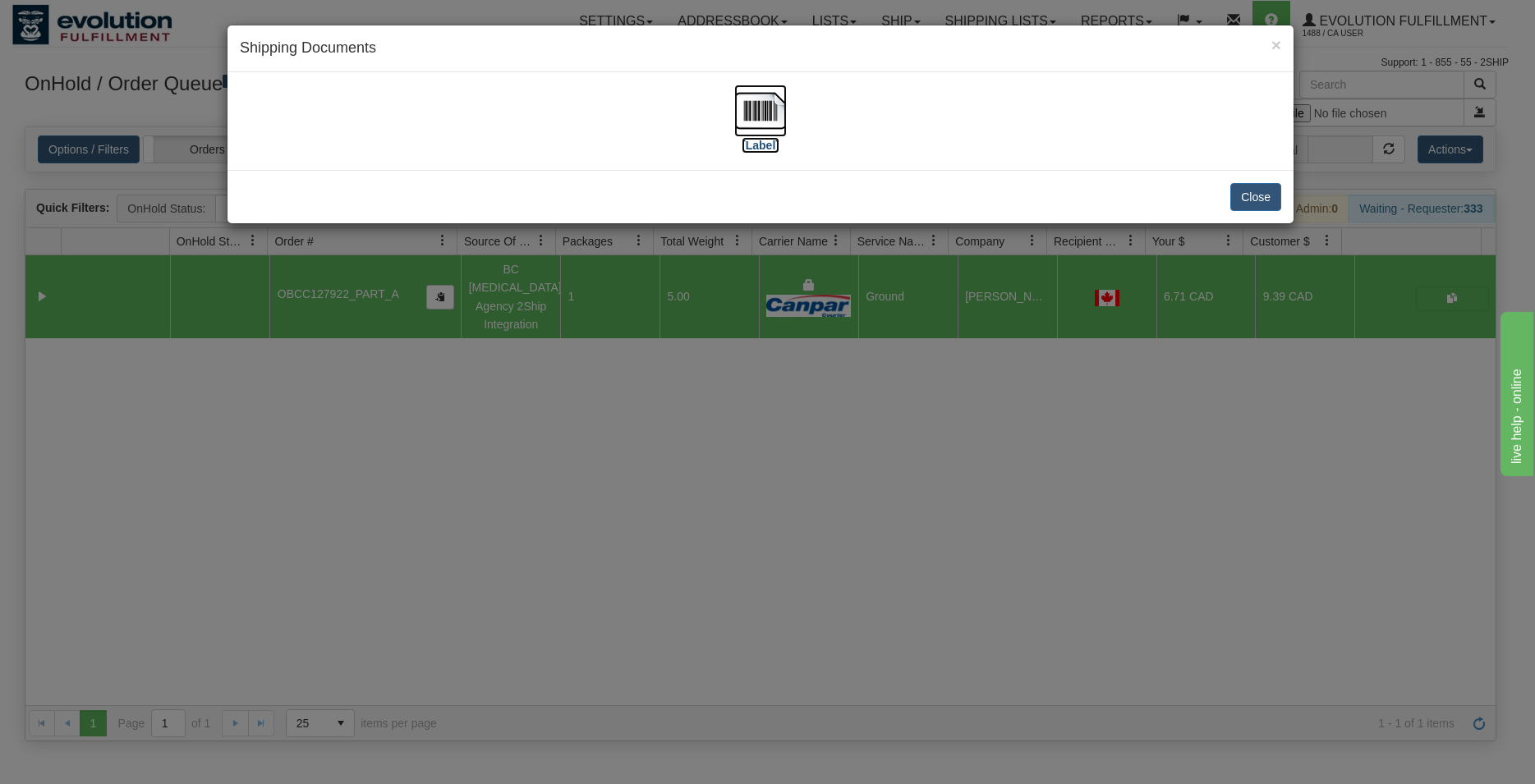
click at [761, 105] on img at bounding box center [760, 110] width 52 height 52
click at [1255, 204] on button "Close" at bounding box center [1256, 197] width 51 height 28
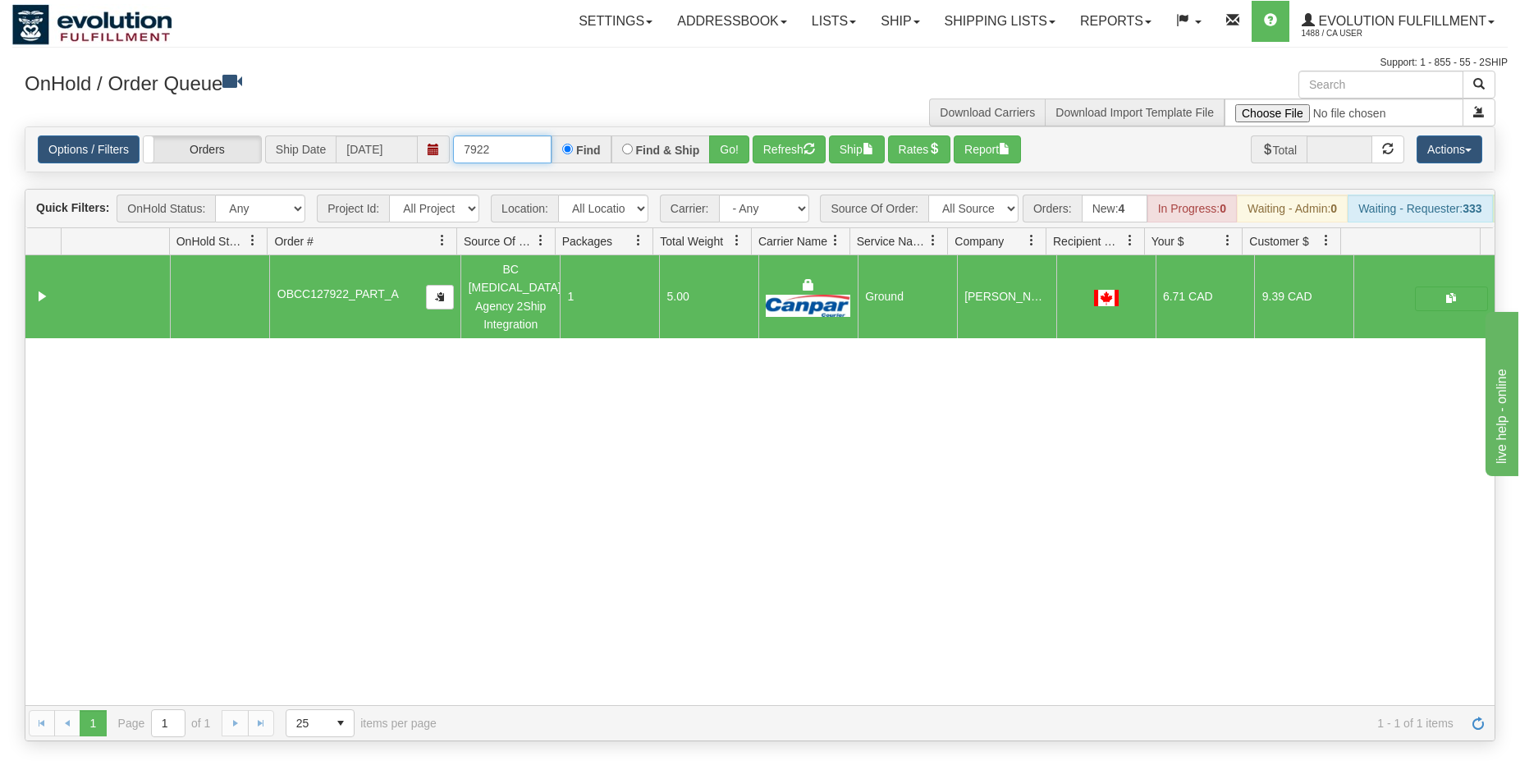
click at [491, 152] on input "7922" at bounding box center [503, 150] width 98 height 28
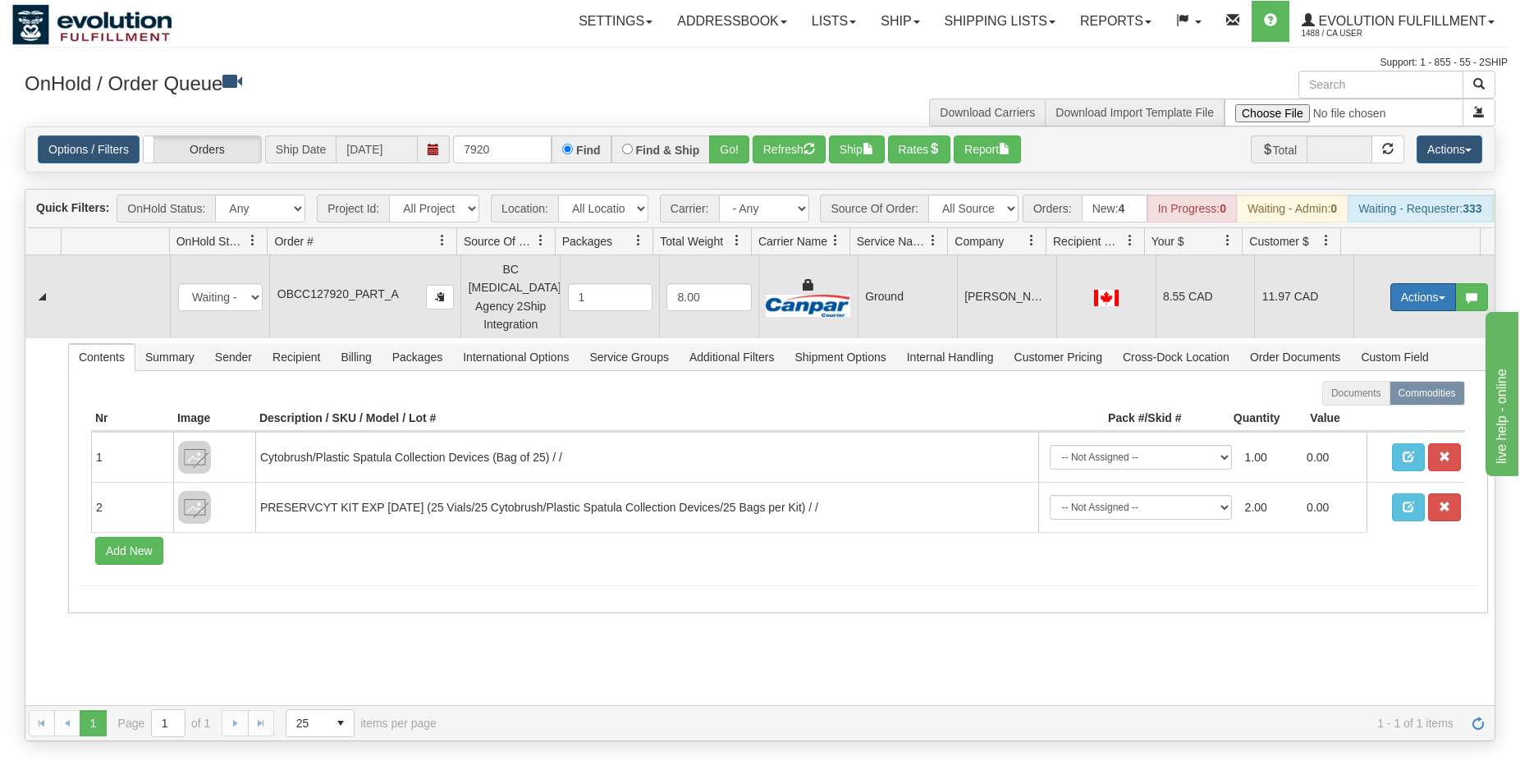
click at [1404, 297] on button "Actions" at bounding box center [1424, 297] width 66 height 28
click at [1356, 399] on span "Ship" at bounding box center [1358, 392] width 34 height 13
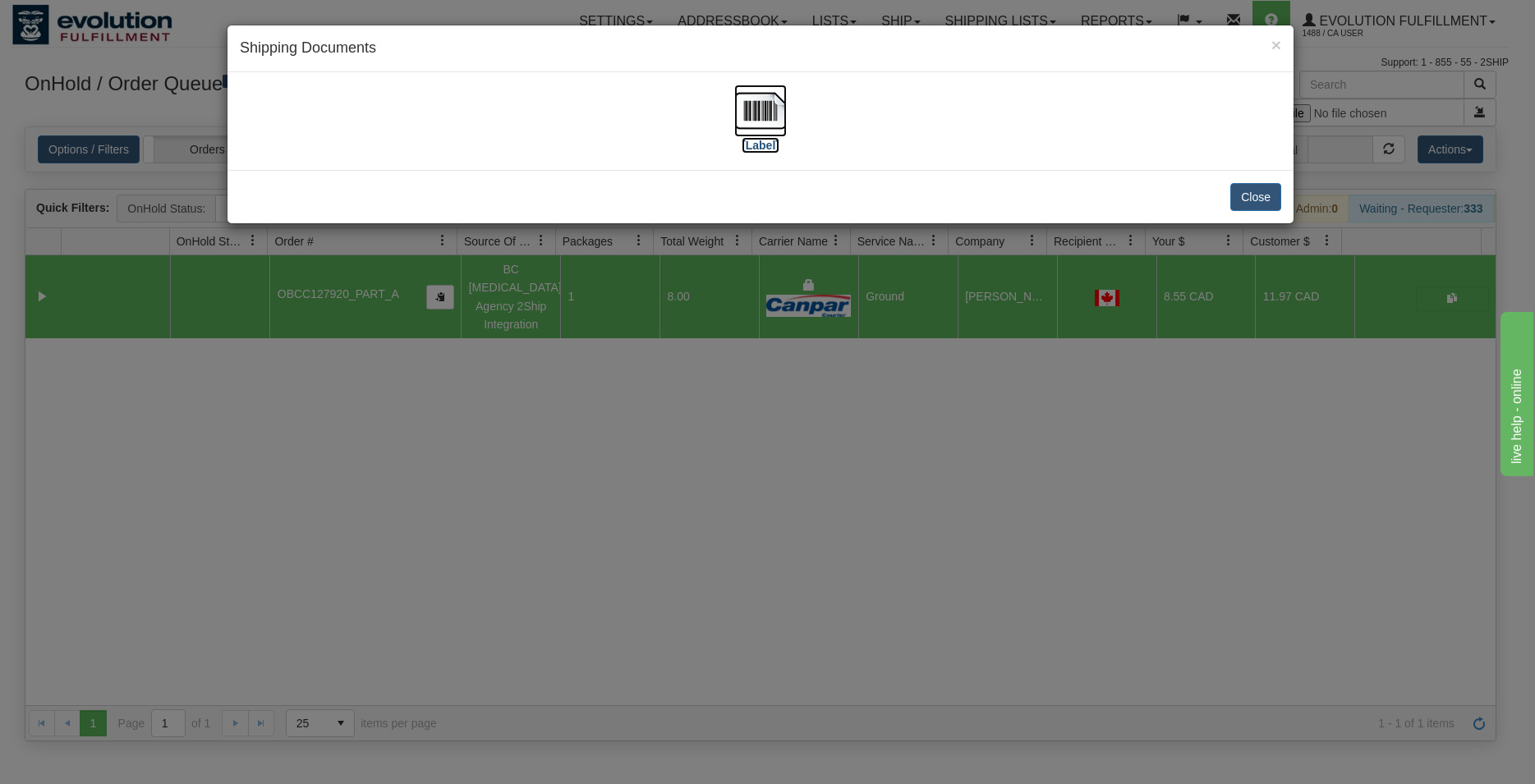
click at [755, 122] on img at bounding box center [760, 110] width 52 height 52
click at [1248, 191] on button "Close" at bounding box center [1256, 197] width 51 height 28
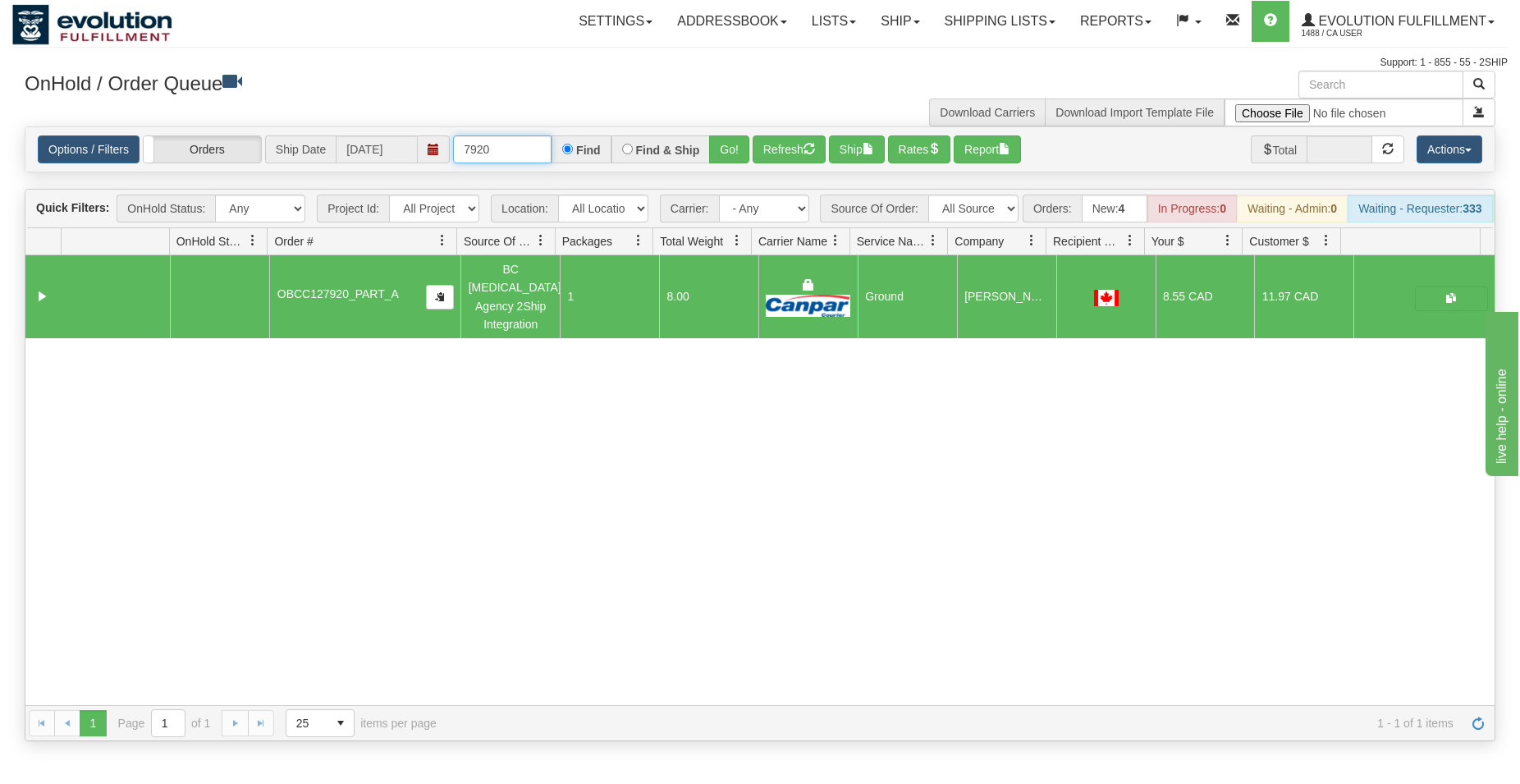
click at [516, 146] on input "7920" at bounding box center [503, 150] width 98 height 28
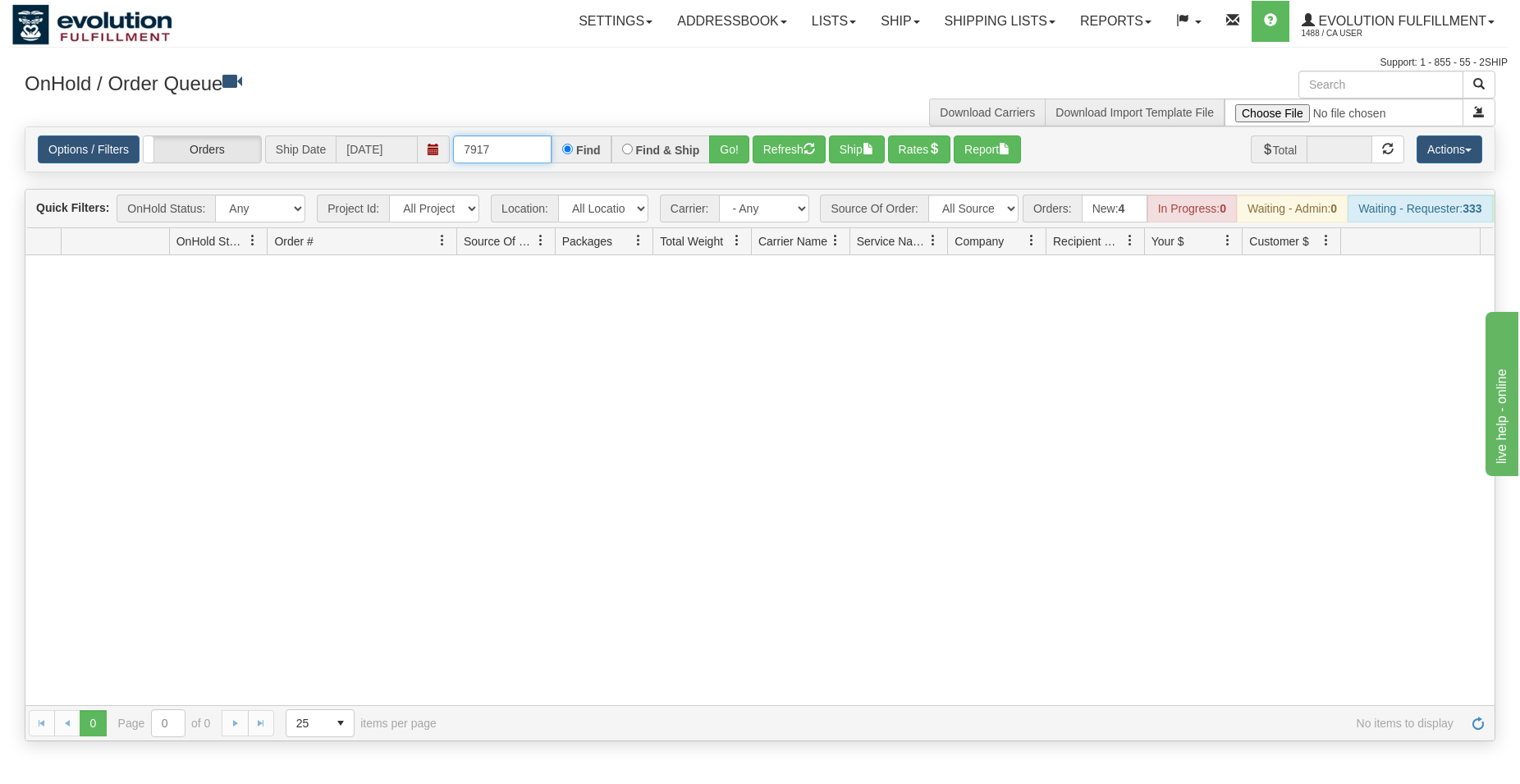
click at [513, 143] on input "7917" at bounding box center [503, 150] width 98 height 28
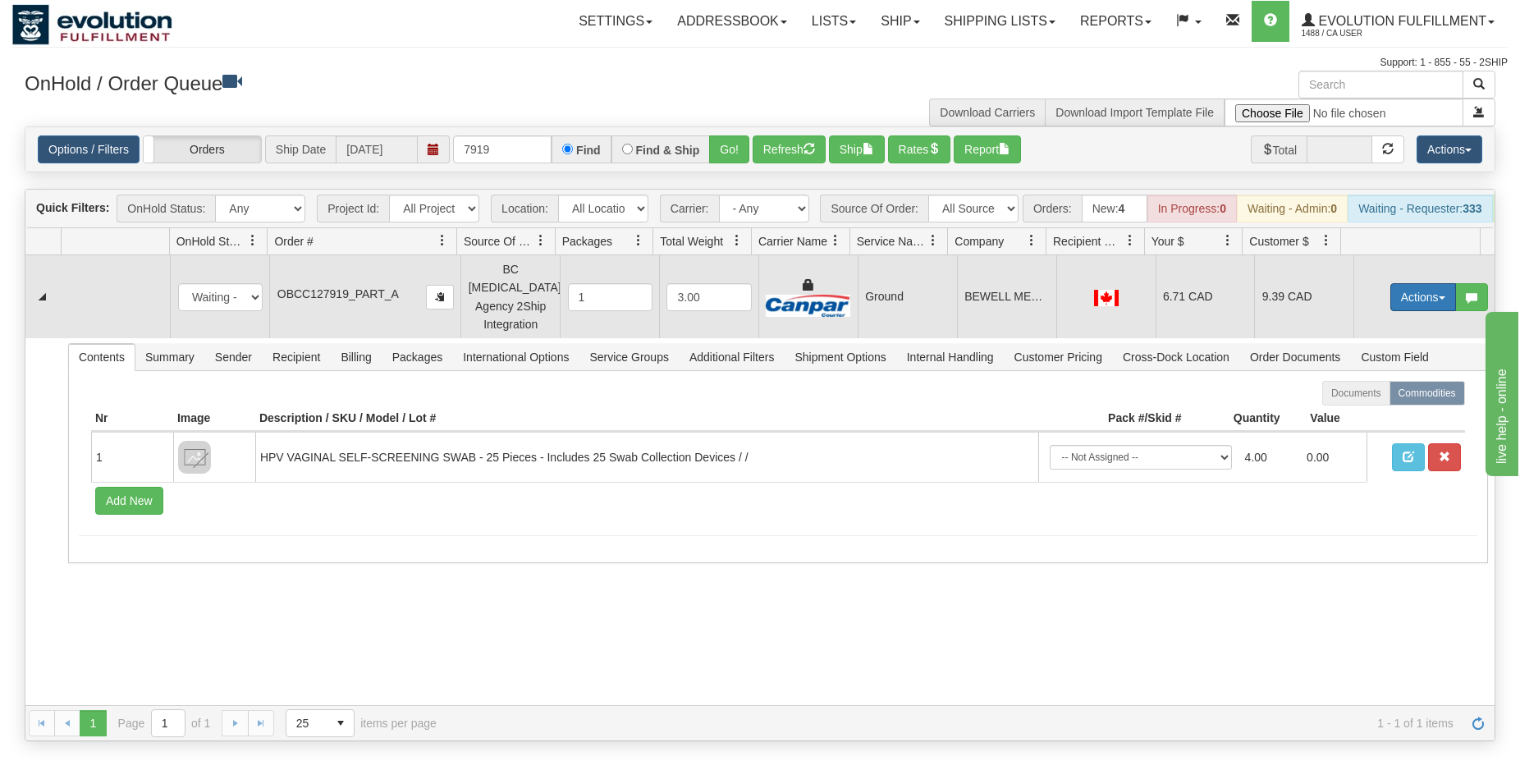
click at [1397, 306] on button "Actions" at bounding box center [1424, 297] width 66 height 28
click at [1345, 392] on span "Ship" at bounding box center [1358, 392] width 34 height 13
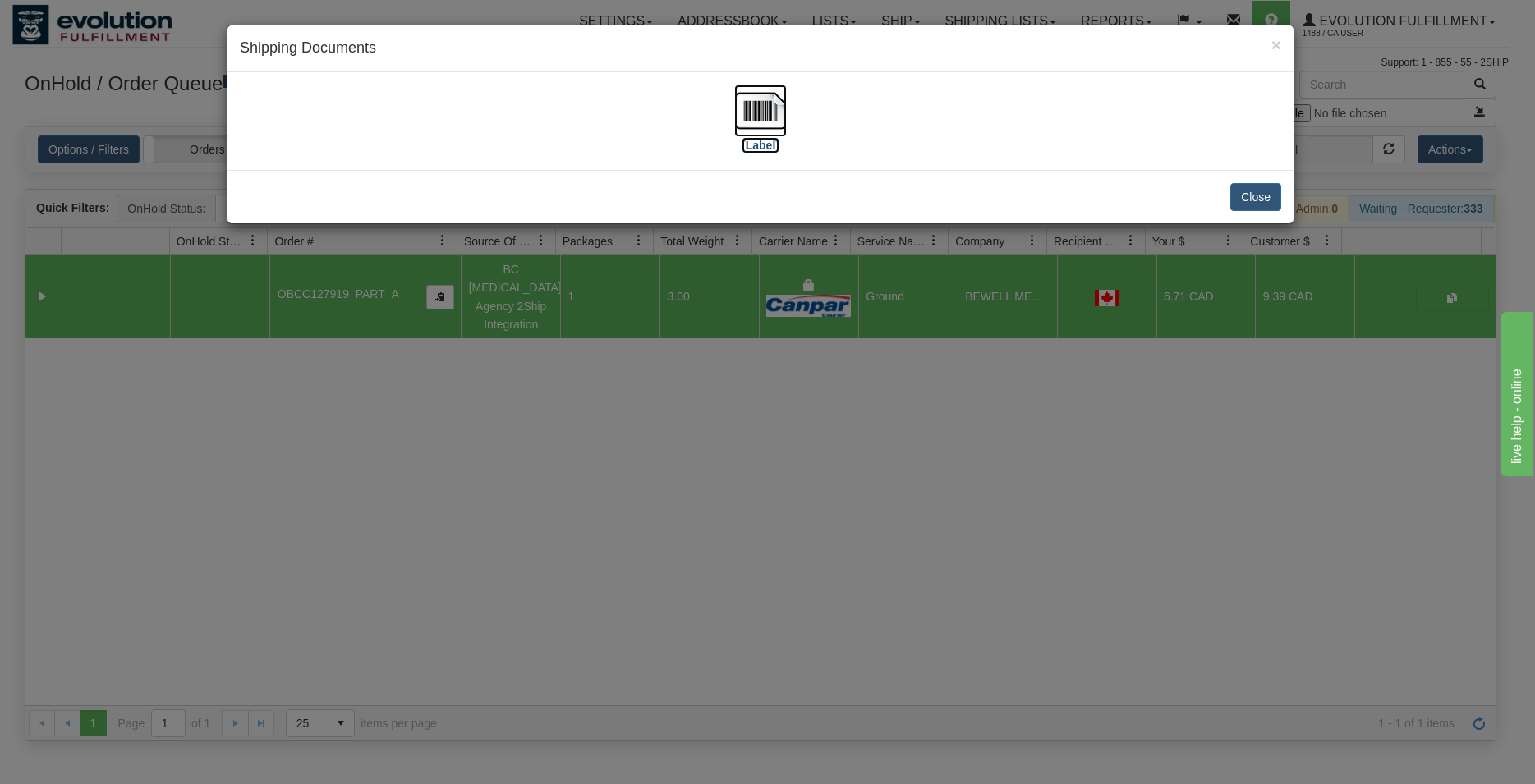
click at [750, 115] on img at bounding box center [760, 110] width 52 height 52
click at [1262, 197] on button "Close" at bounding box center [1256, 197] width 51 height 28
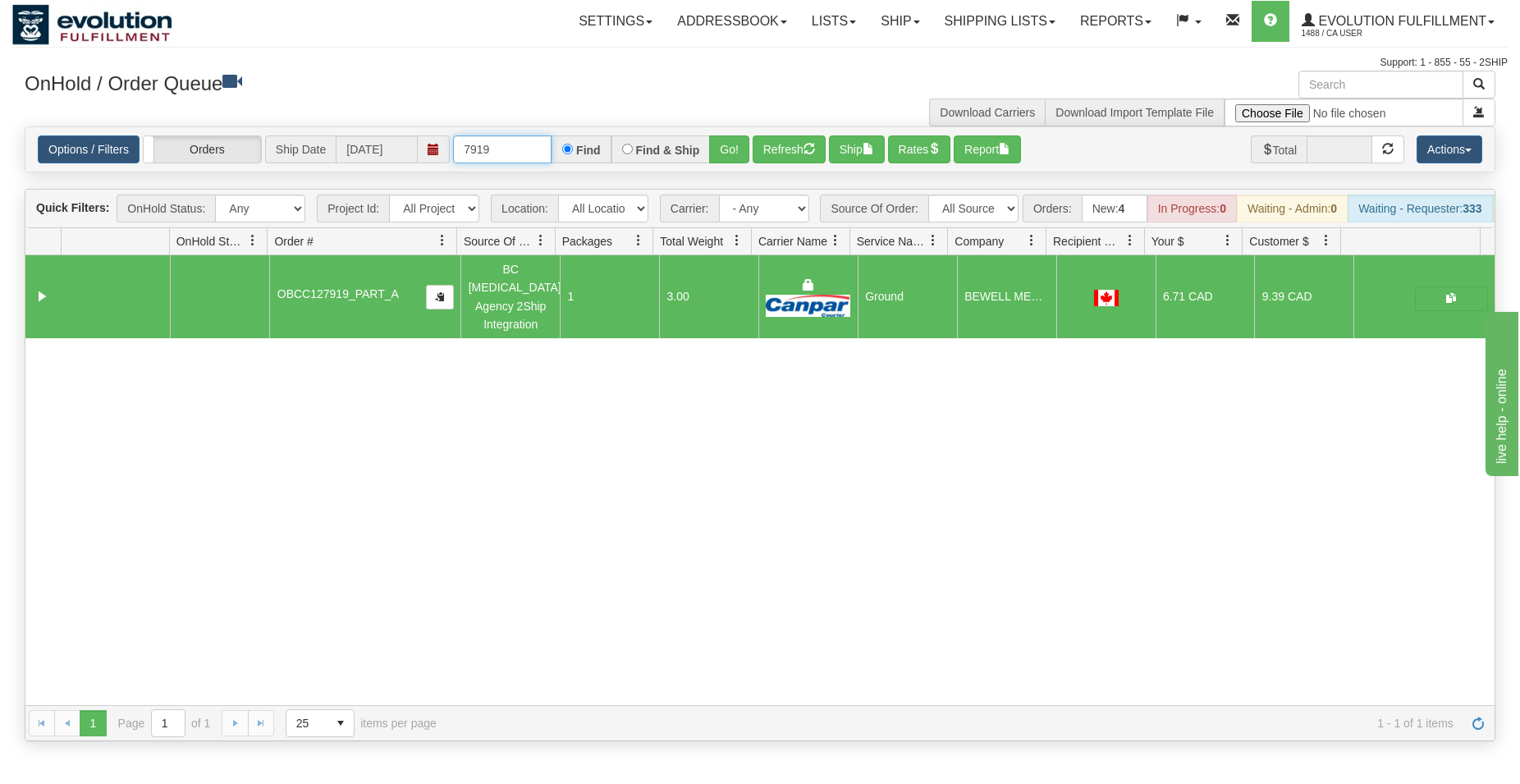
click at [515, 151] on input "7919" at bounding box center [503, 150] width 98 height 28
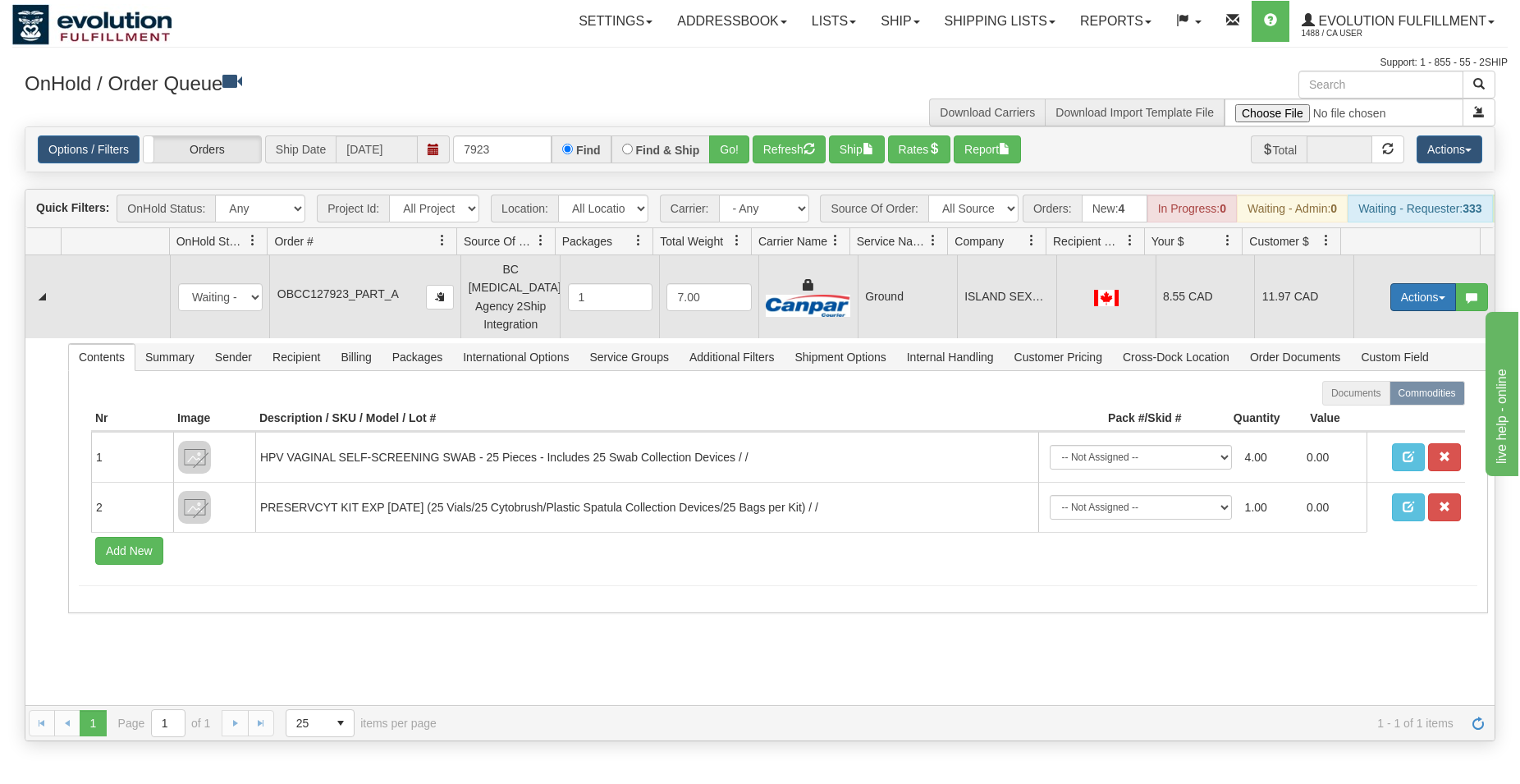
click at [1391, 307] on button "Actions" at bounding box center [1424, 297] width 66 height 28
click at [1352, 392] on span "Ship" at bounding box center [1358, 392] width 34 height 13
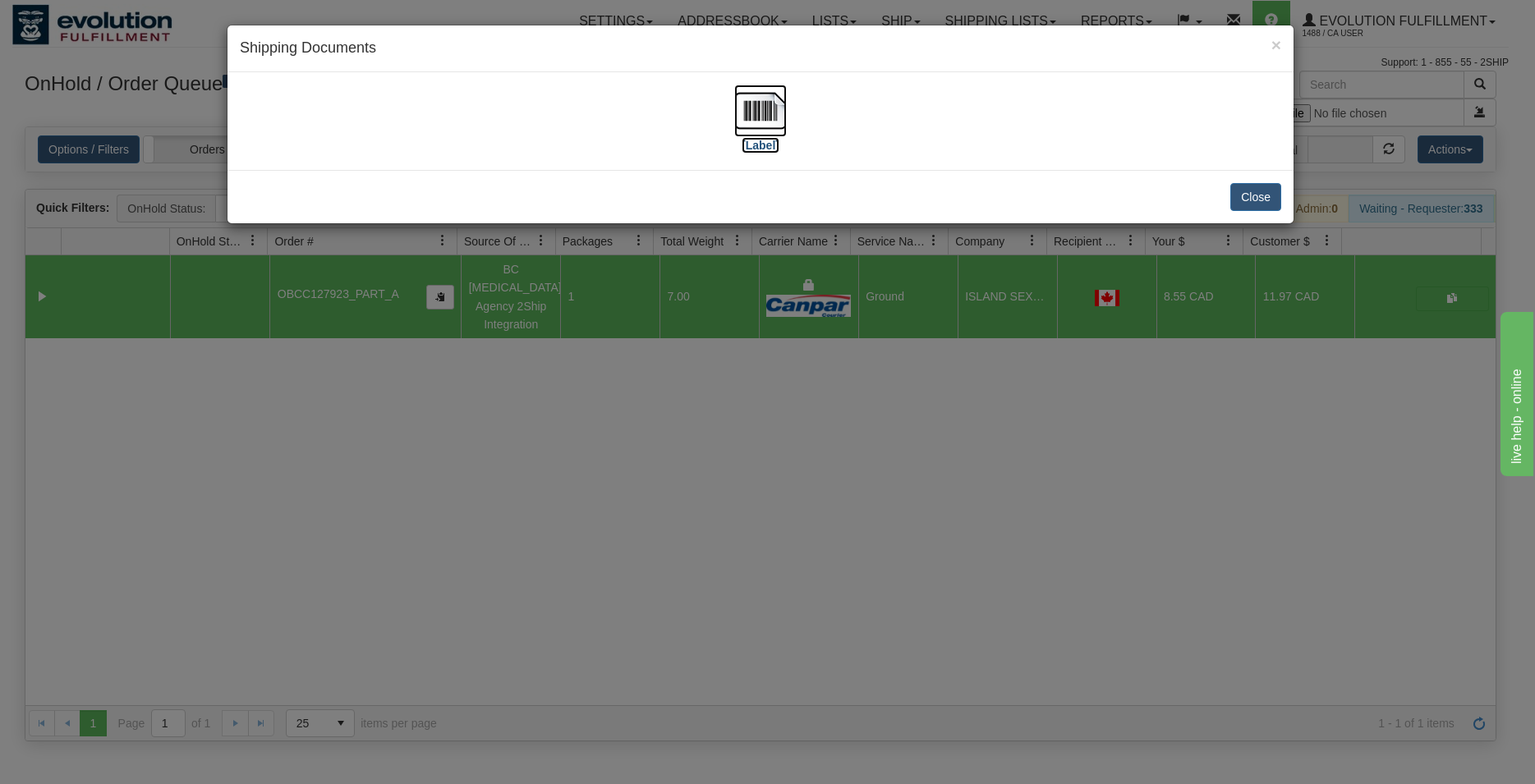
click at [763, 111] on img at bounding box center [760, 110] width 52 height 52
click at [1261, 200] on button "Close" at bounding box center [1256, 197] width 51 height 28
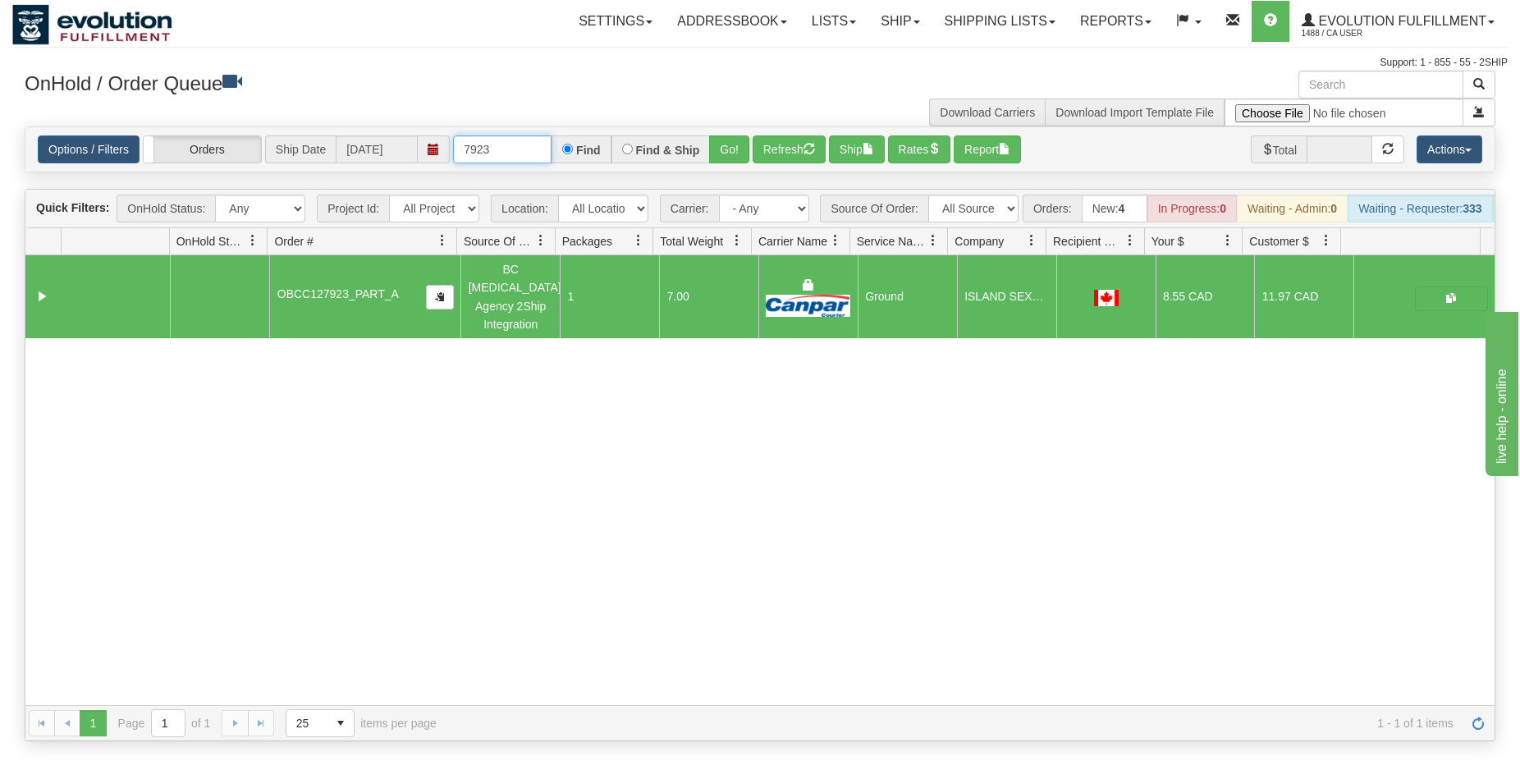
click at [472, 151] on input "7923" at bounding box center [503, 150] width 98 height 28
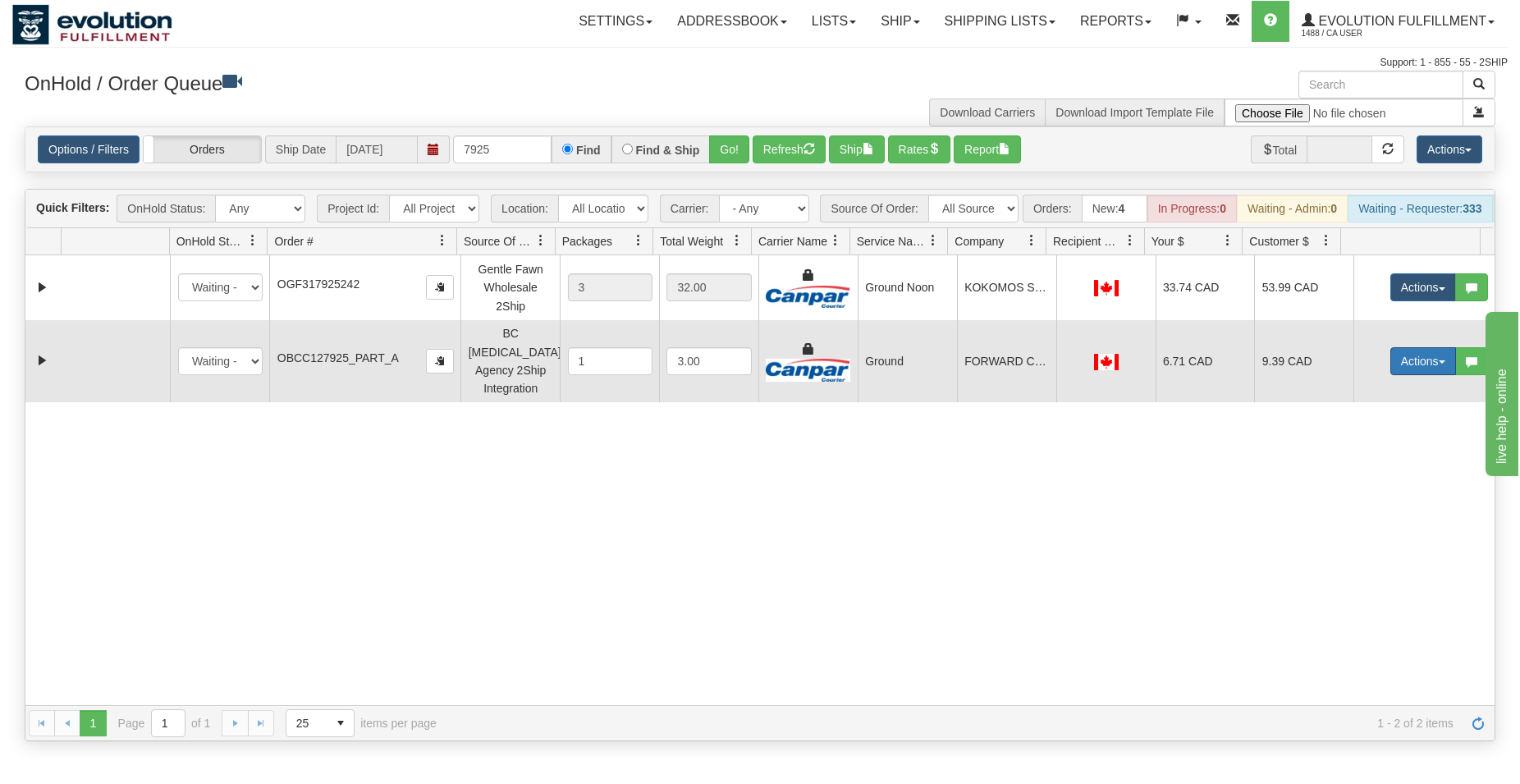
click at [1403, 361] on button "Actions" at bounding box center [1424, 361] width 66 height 28
click at [1350, 454] on span "Ship" at bounding box center [1358, 455] width 34 height 13
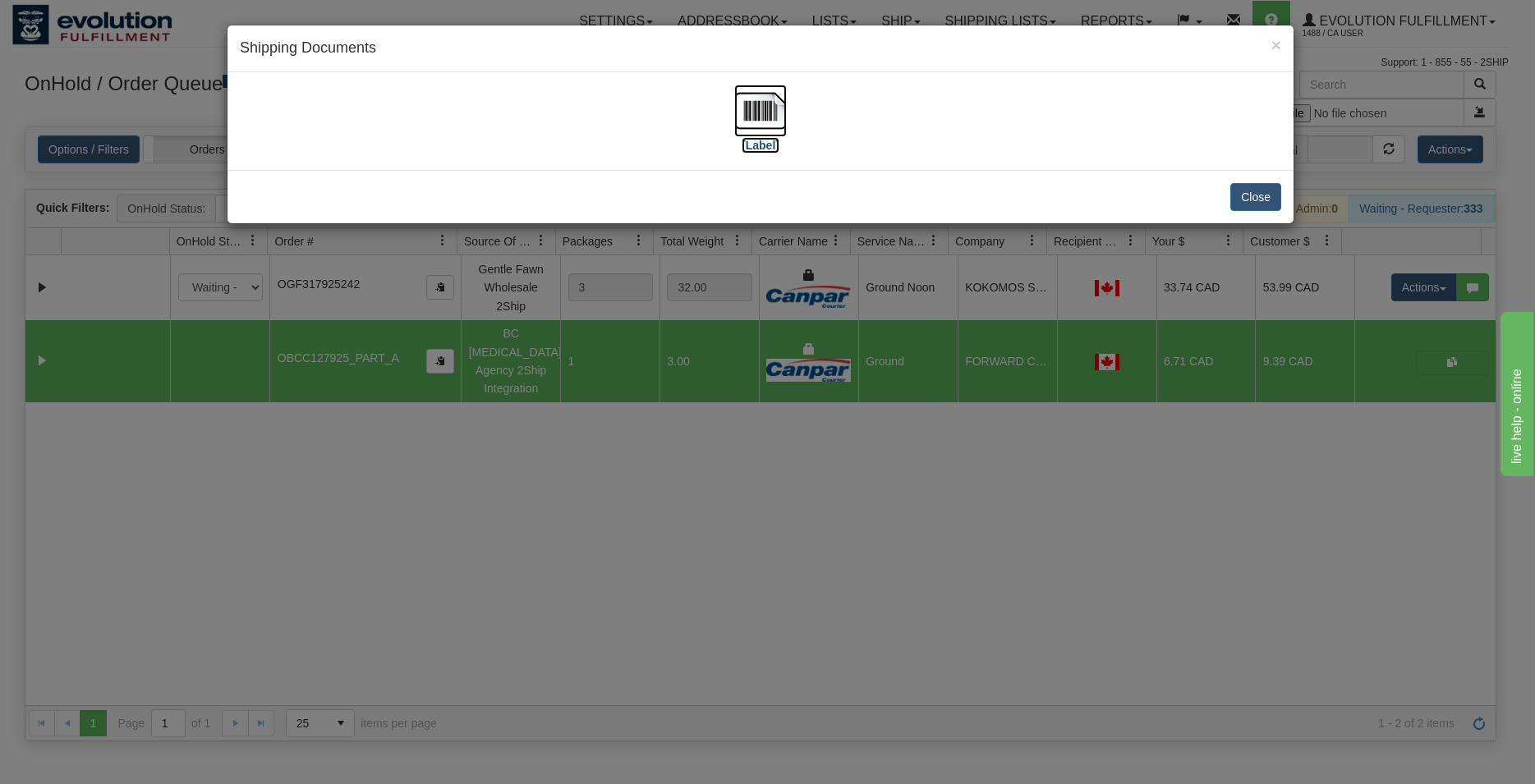
click at [768, 111] on img at bounding box center [760, 110] width 52 height 52
click at [1249, 196] on button "Close" at bounding box center [1256, 197] width 51 height 28
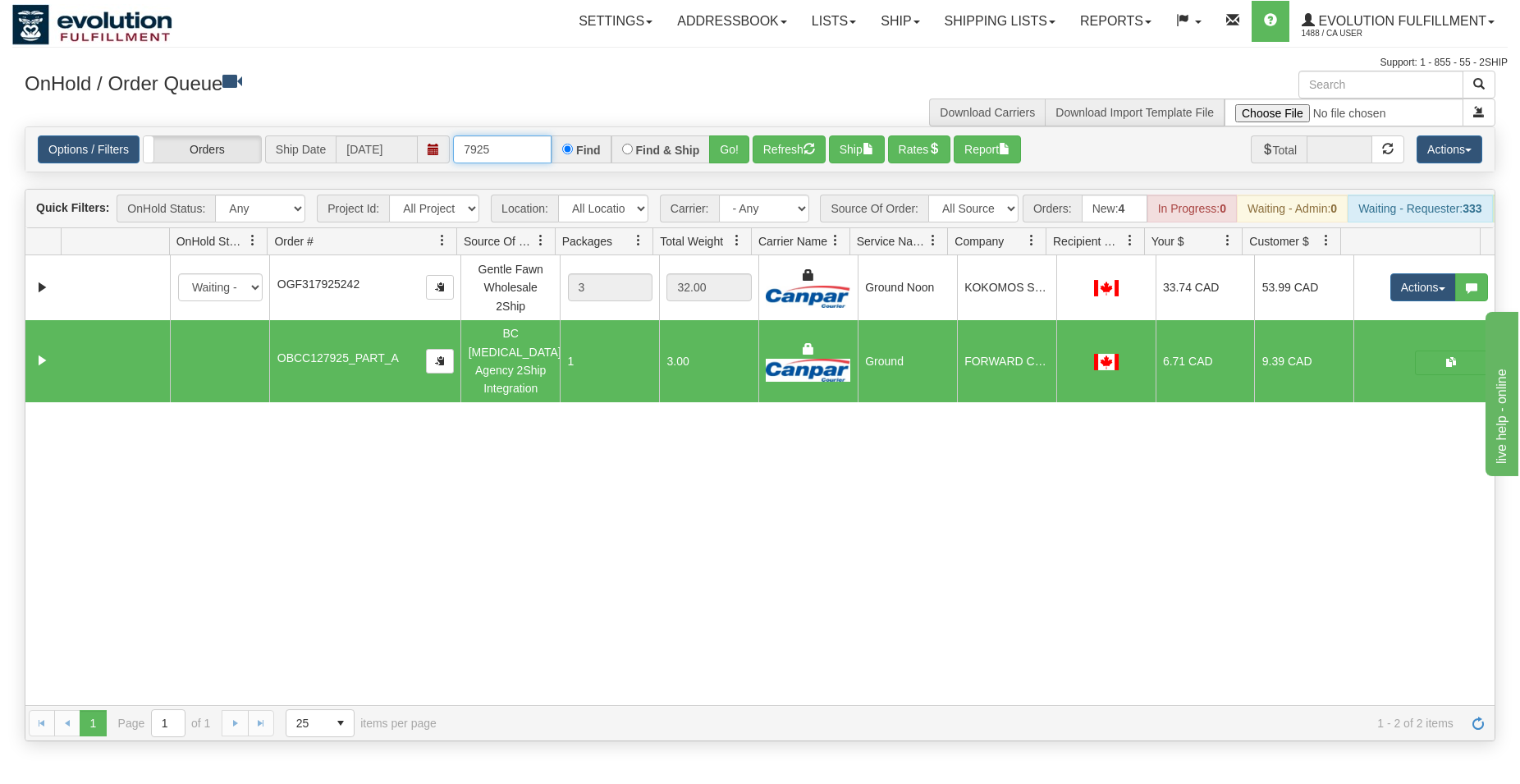
click at [497, 147] on input "7925" at bounding box center [503, 150] width 98 height 28
type input "7924"
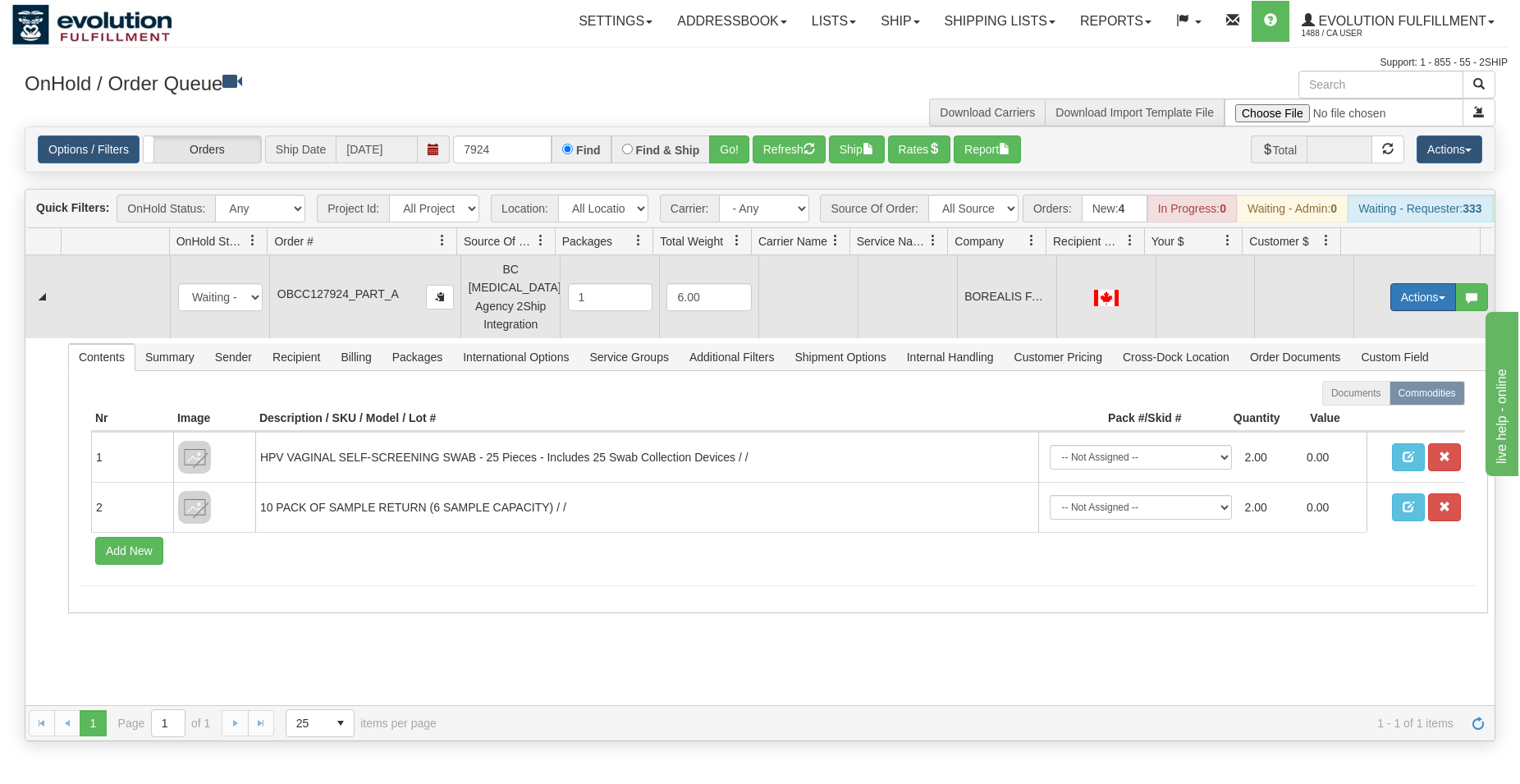
click at [1426, 295] on button "Actions" at bounding box center [1424, 297] width 66 height 28
click at [1384, 375] on span "Rate All Services" at bounding box center [1390, 371] width 98 height 13
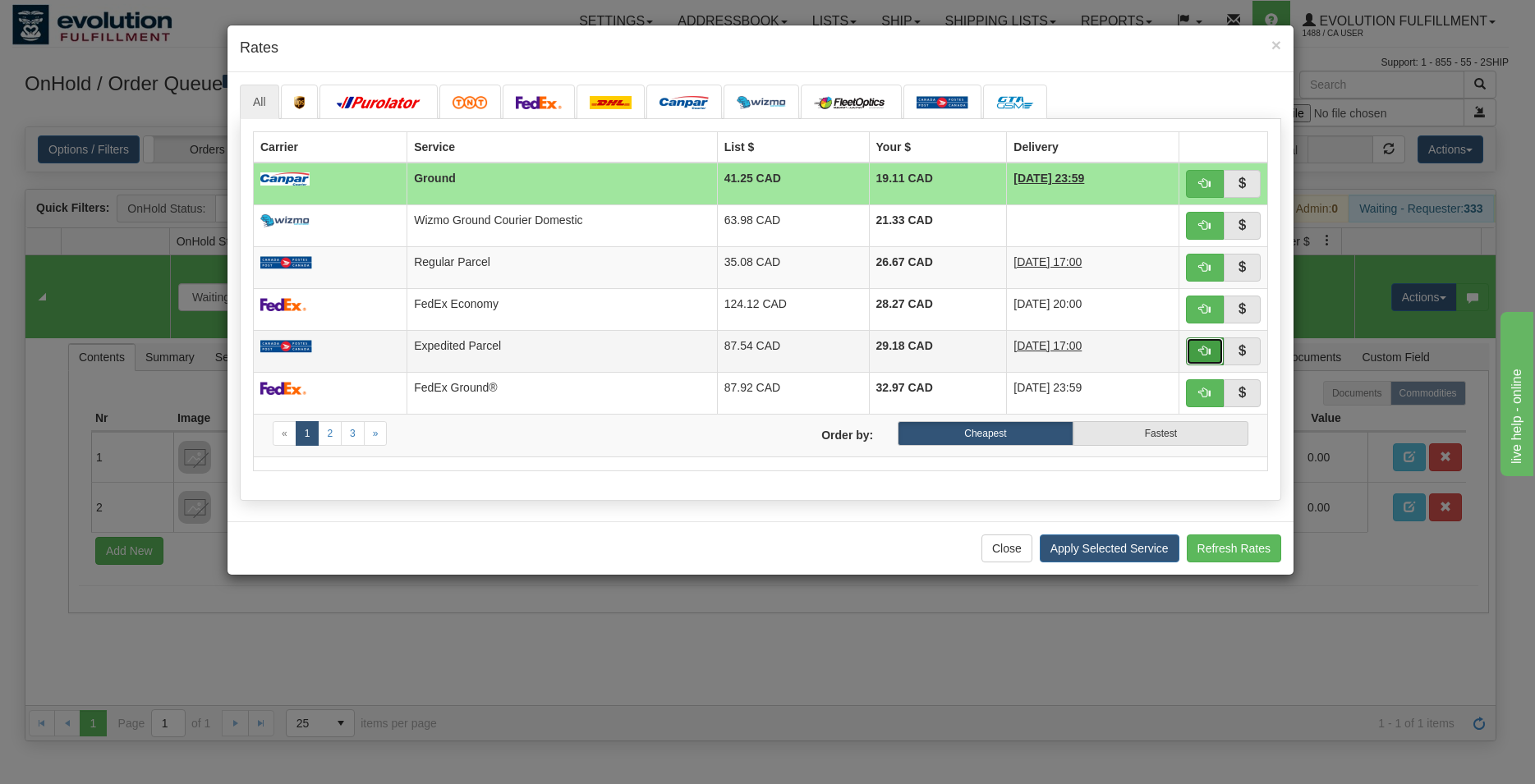
click at [1205, 344] on span "button" at bounding box center [1204, 350] width 12 height 12
